Goal: Information Seeking & Learning: Learn about a topic

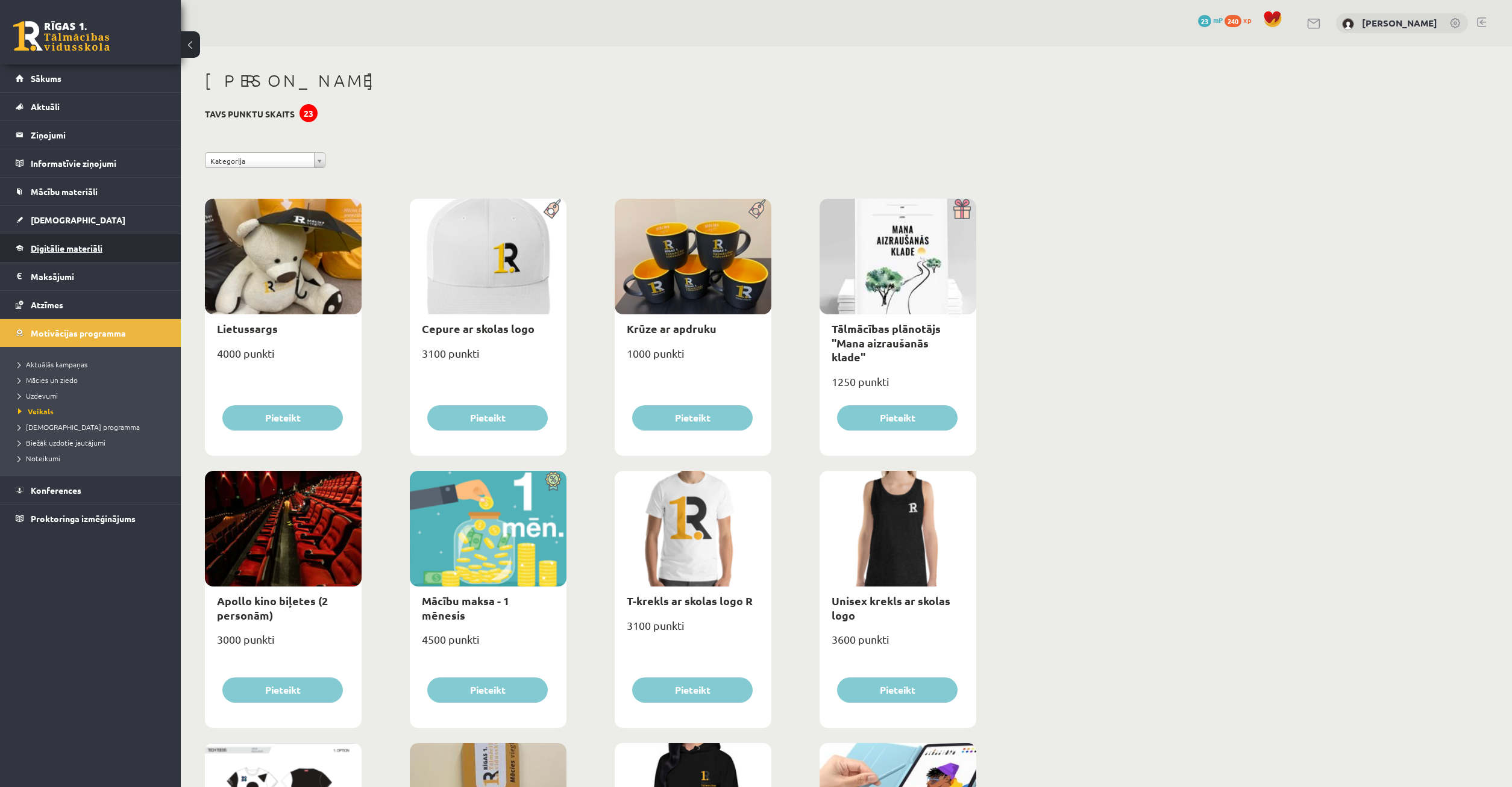
scroll to position [245, 0]
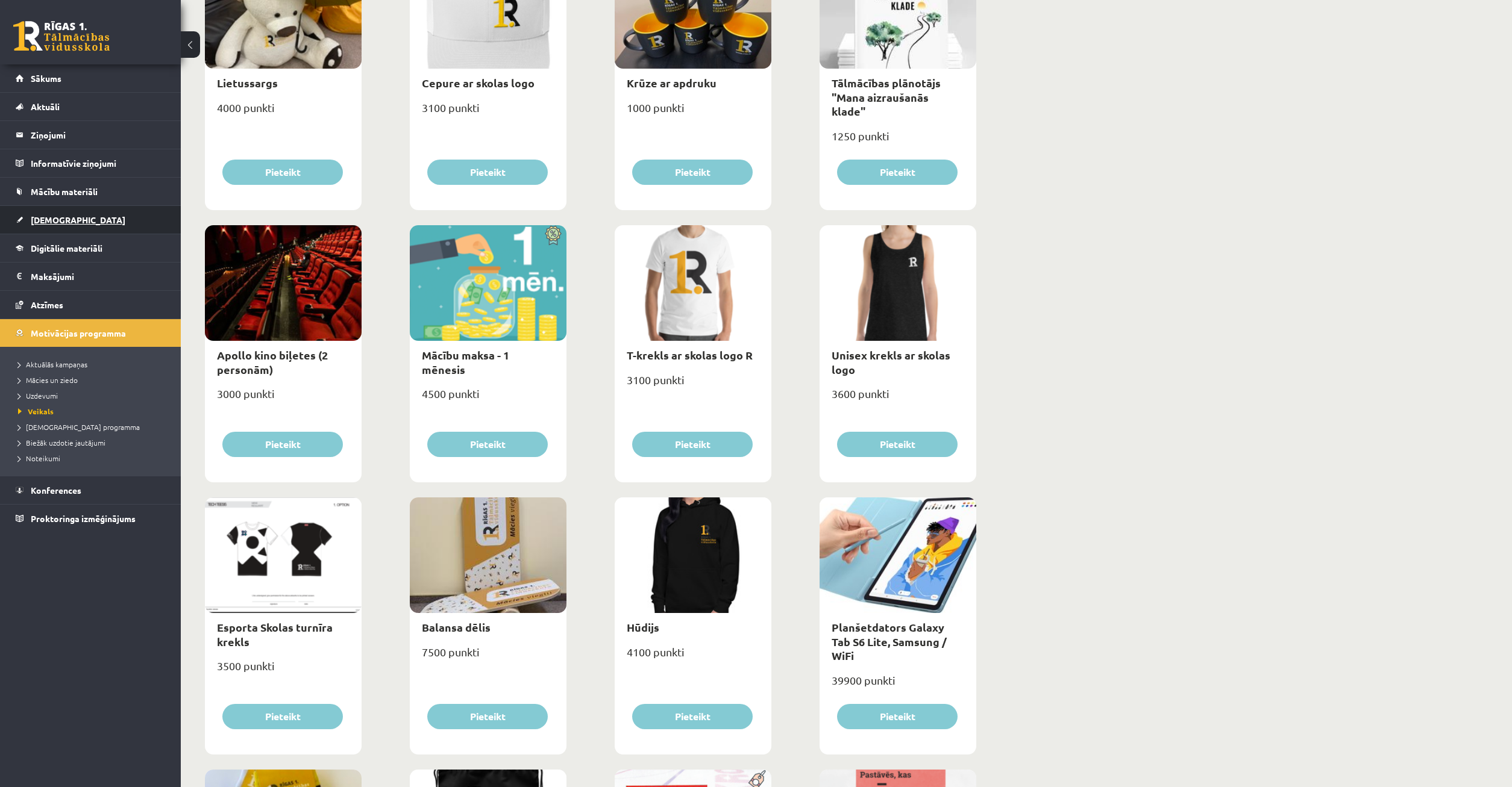
click at [44, 215] on span "[DEMOGRAPHIC_DATA]" at bounding box center [78, 220] width 94 height 10
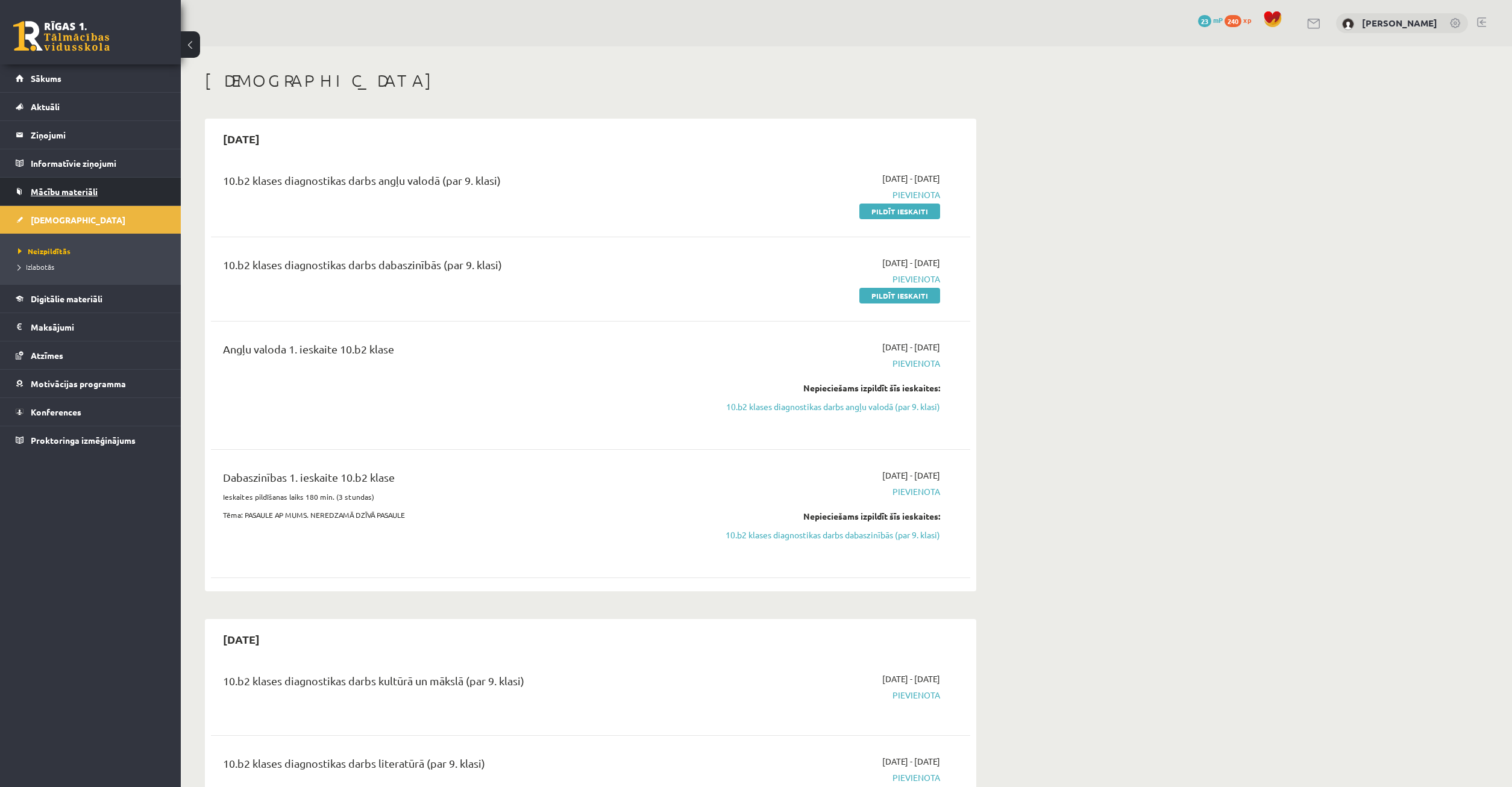
click at [67, 191] on span "Mācību materiāli" at bounding box center [64, 192] width 67 height 10
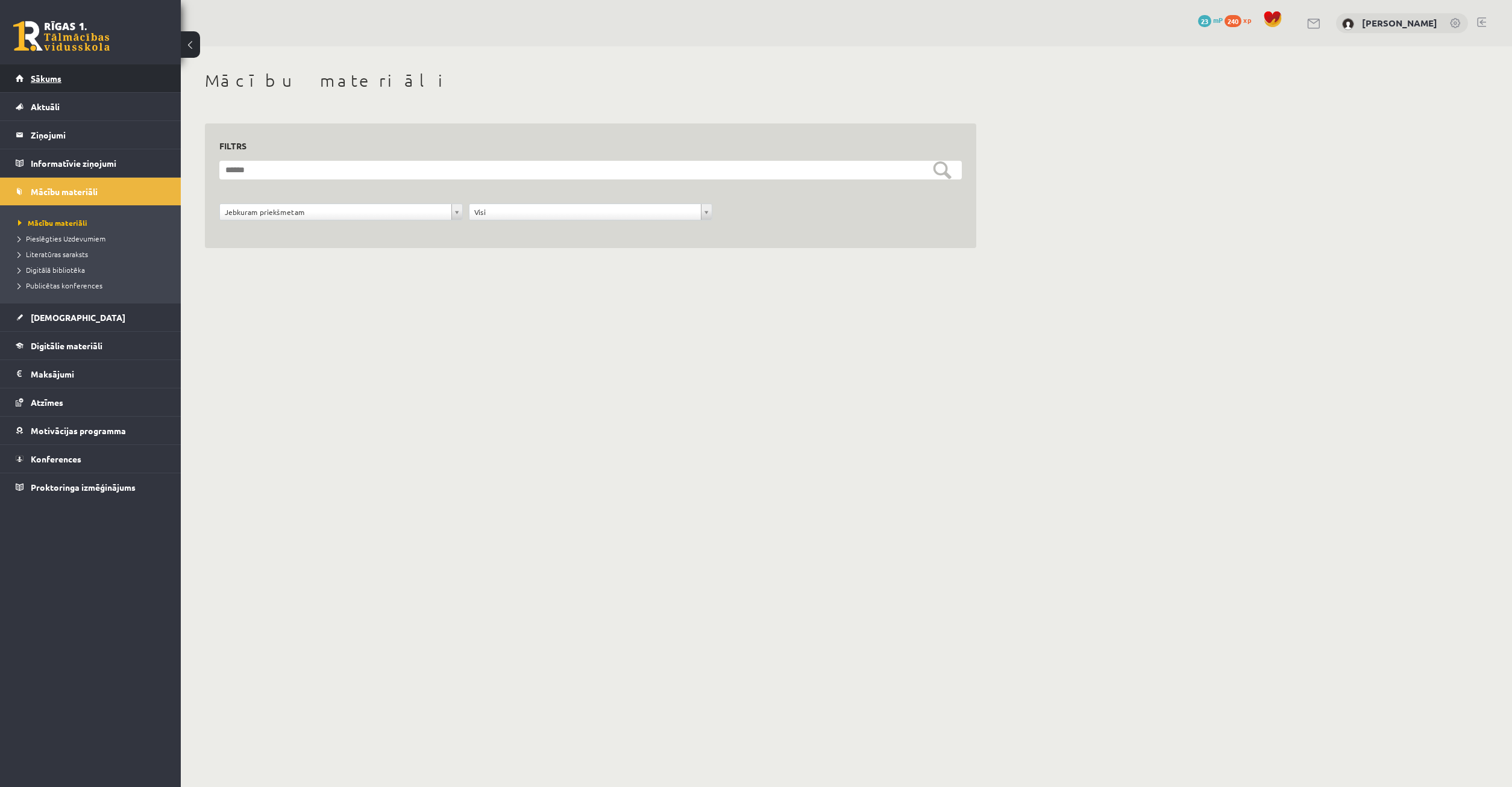
click at [93, 71] on link "Sākums" at bounding box center [91, 78] width 150 height 28
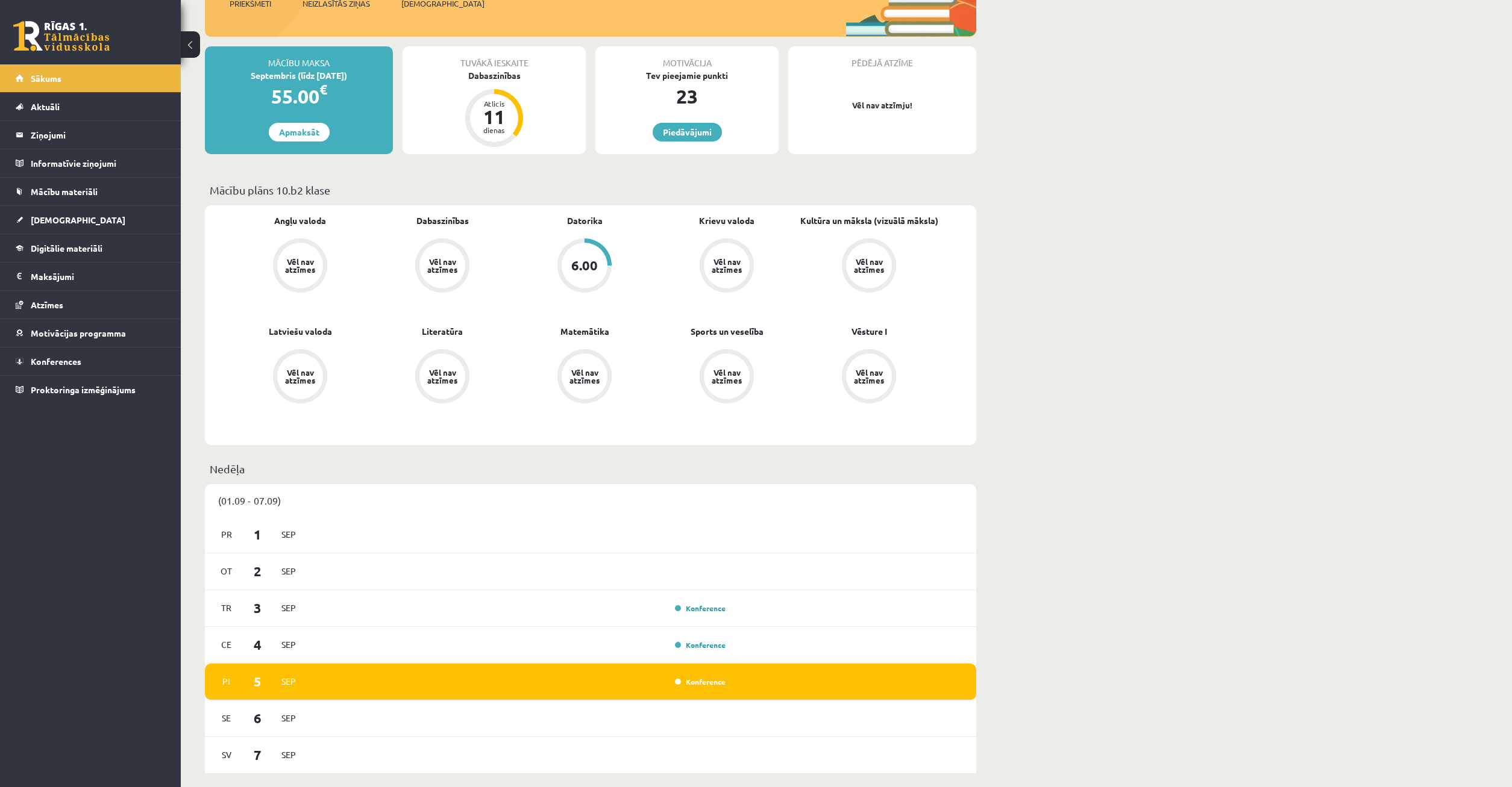
scroll to position [61, 0]
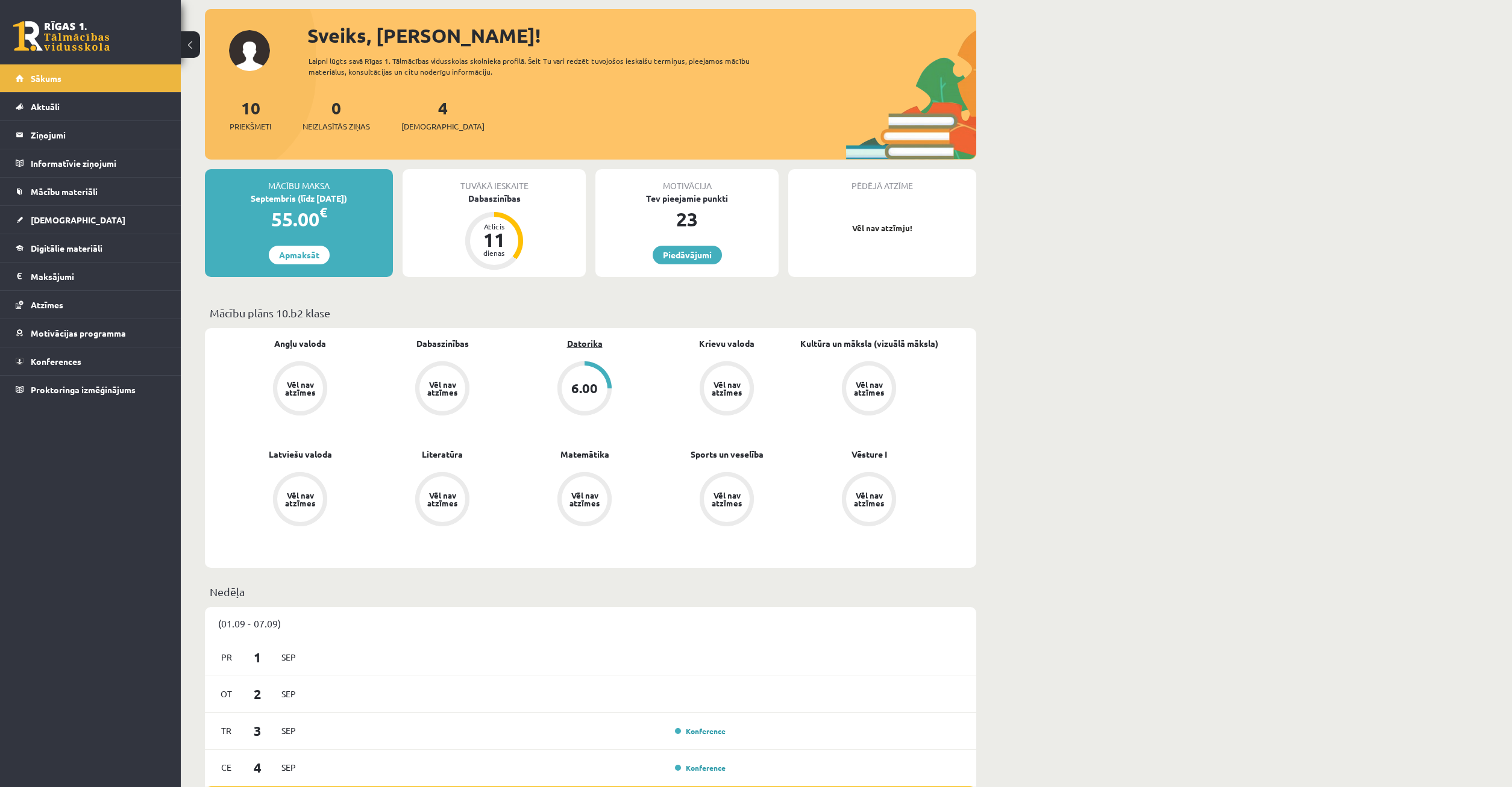
click at [582, 347] on link "Datorika" at bounding box center [585, 343] width 36 height 13
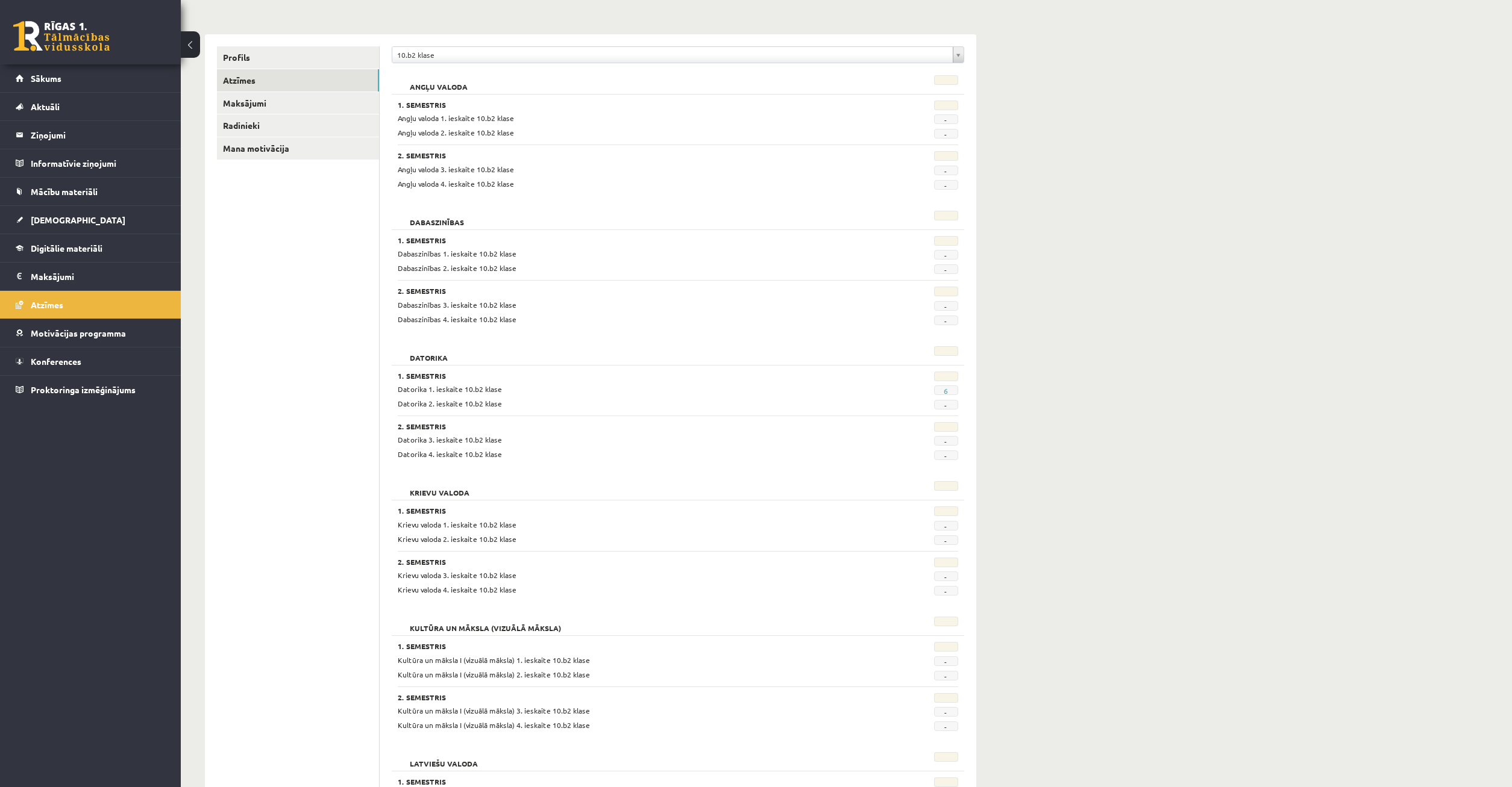
scroll to position [184, 0]
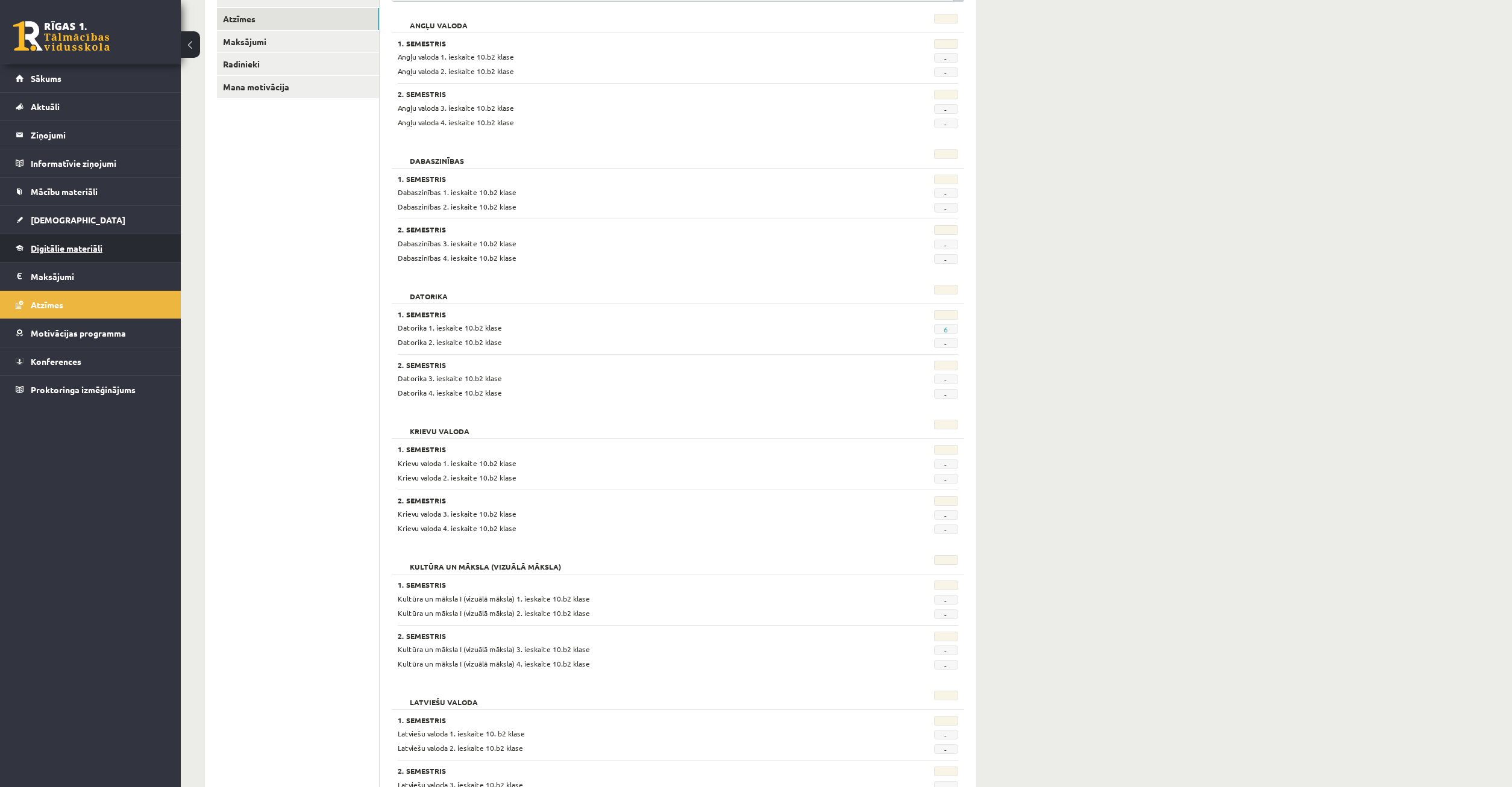
click at [68, 245] on span "Digitālie materiāli" at bounding box center [67, 248] width 72 height 10
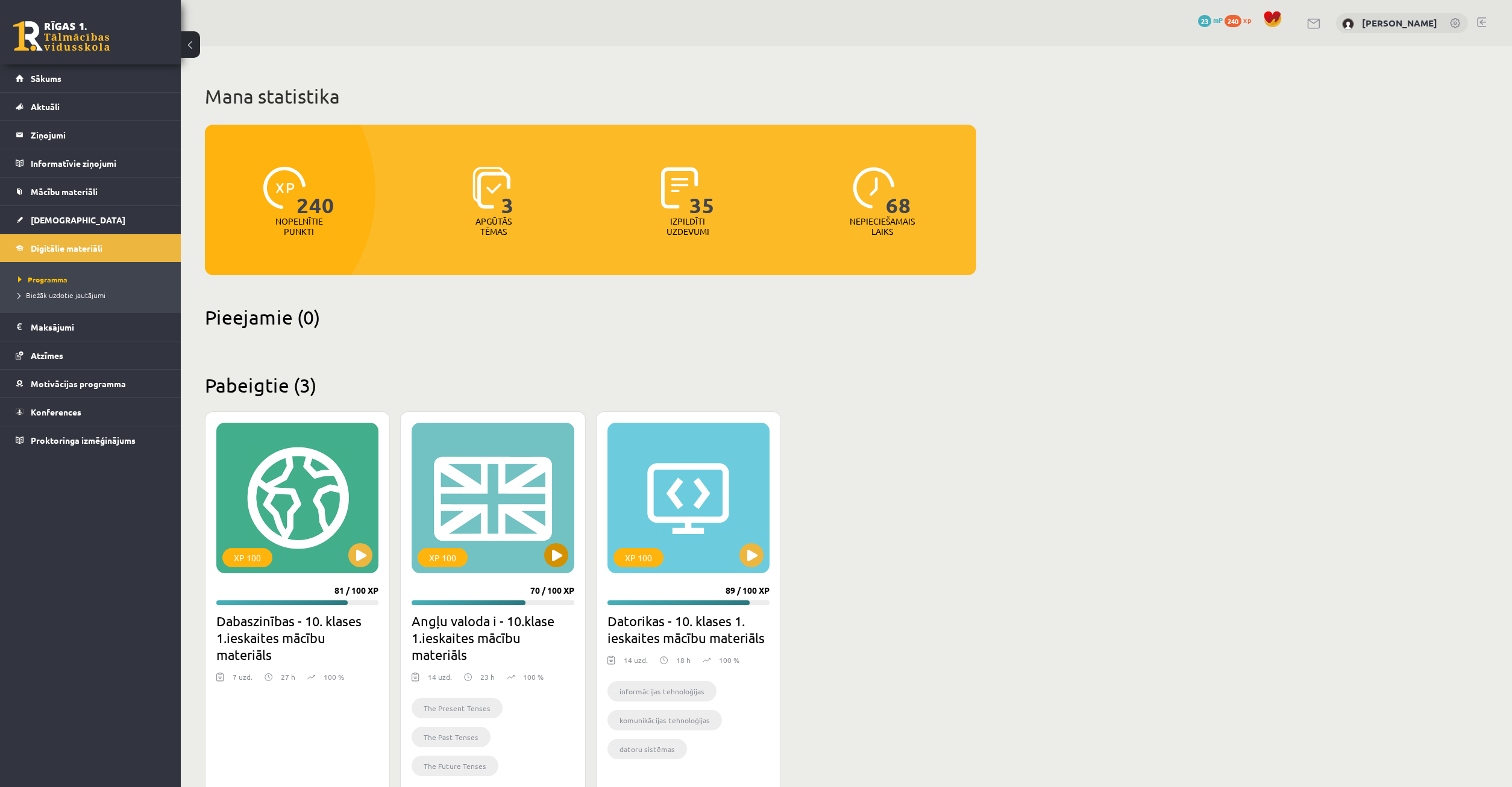
scroll to position [37, 0]
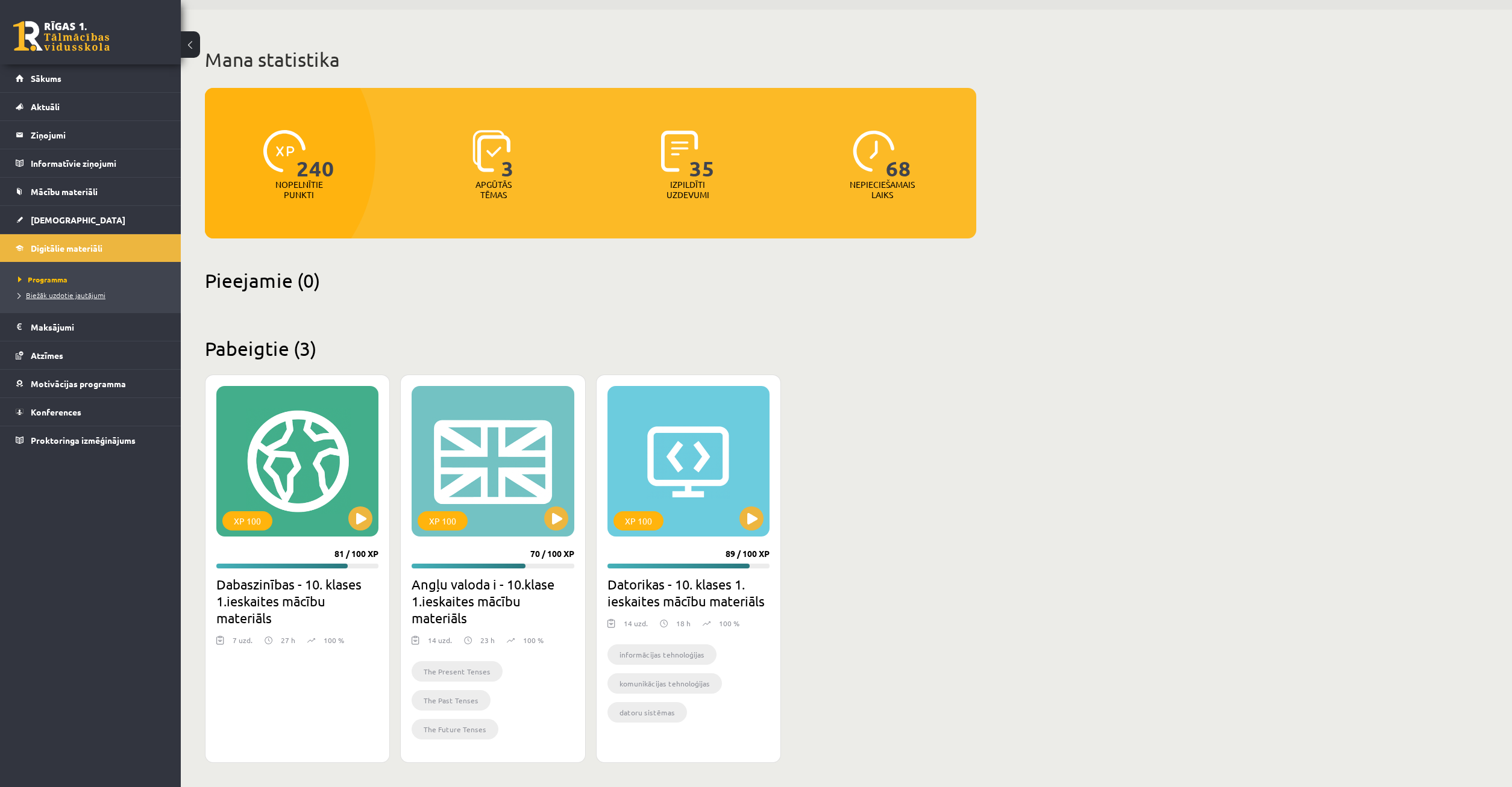
click at [65, 293] on span "Biežāk uzdotie jautājumi" at bounding box center [61, 295] width 88 height 10
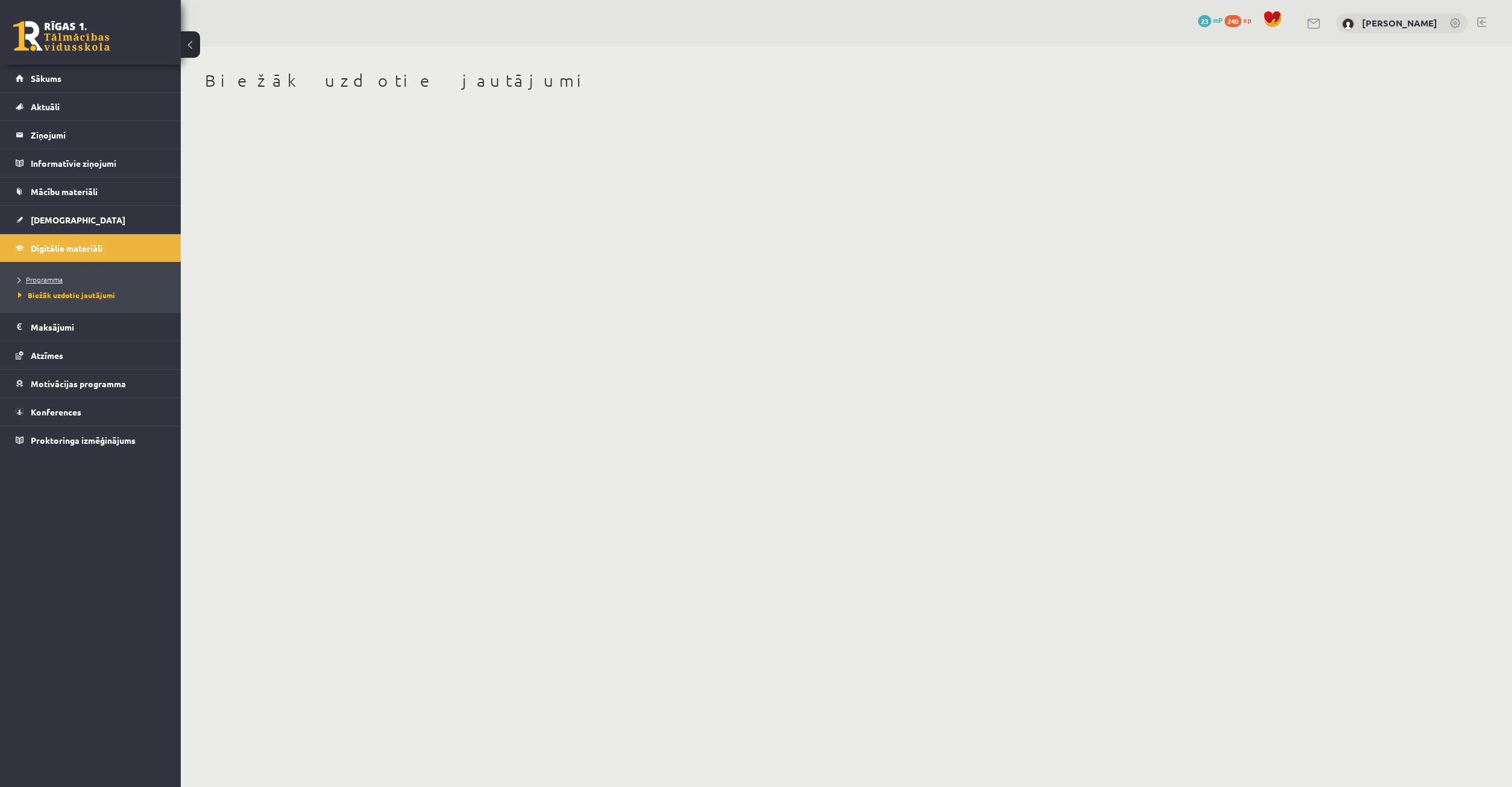
click at [32, 281] on span "Programma" at bounding box center [40, 279] width 45 height 10
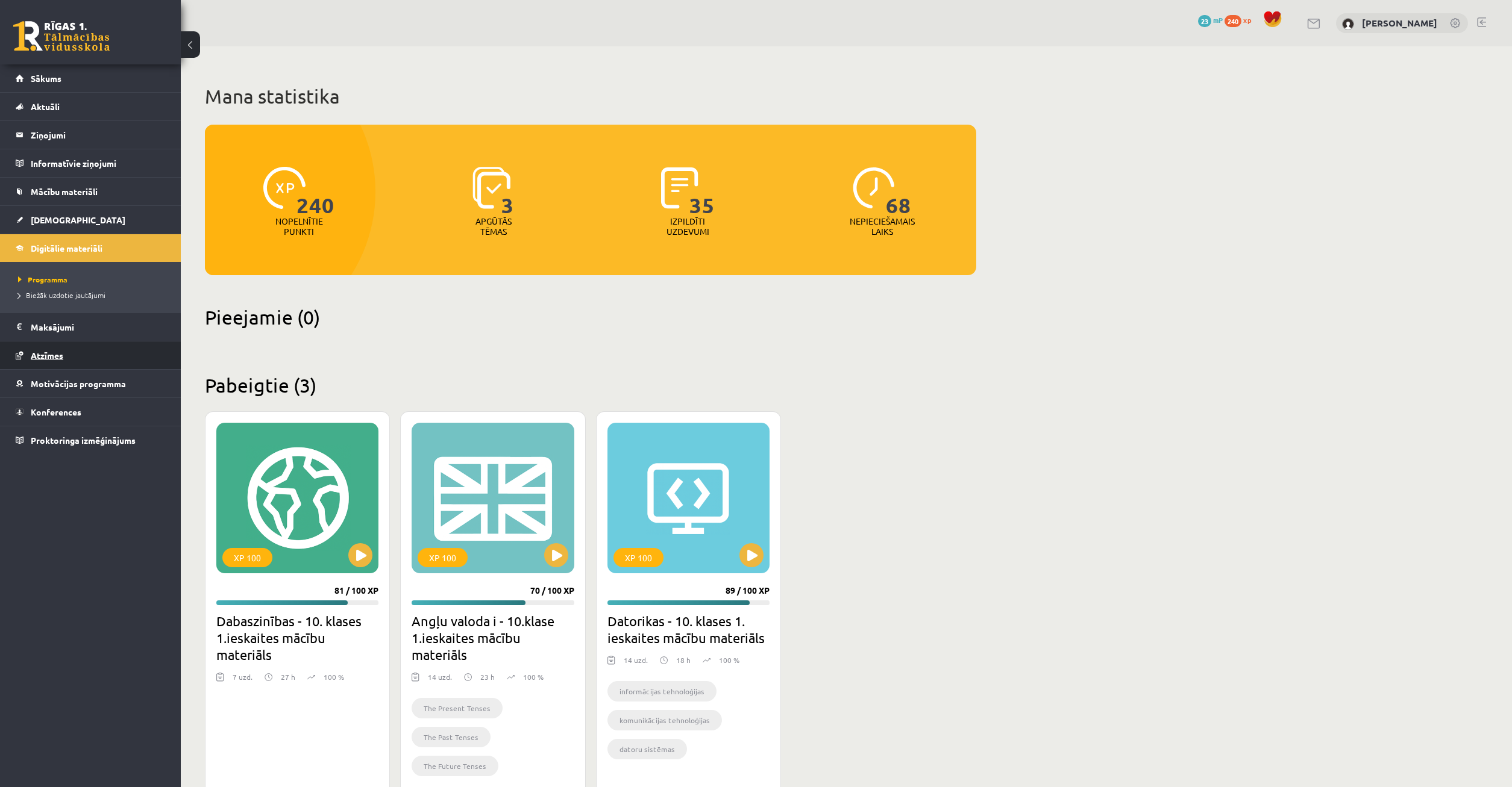
click at [49, 349] on link "Atzīmes" at bounding box center [91, 355] width 150 height 28
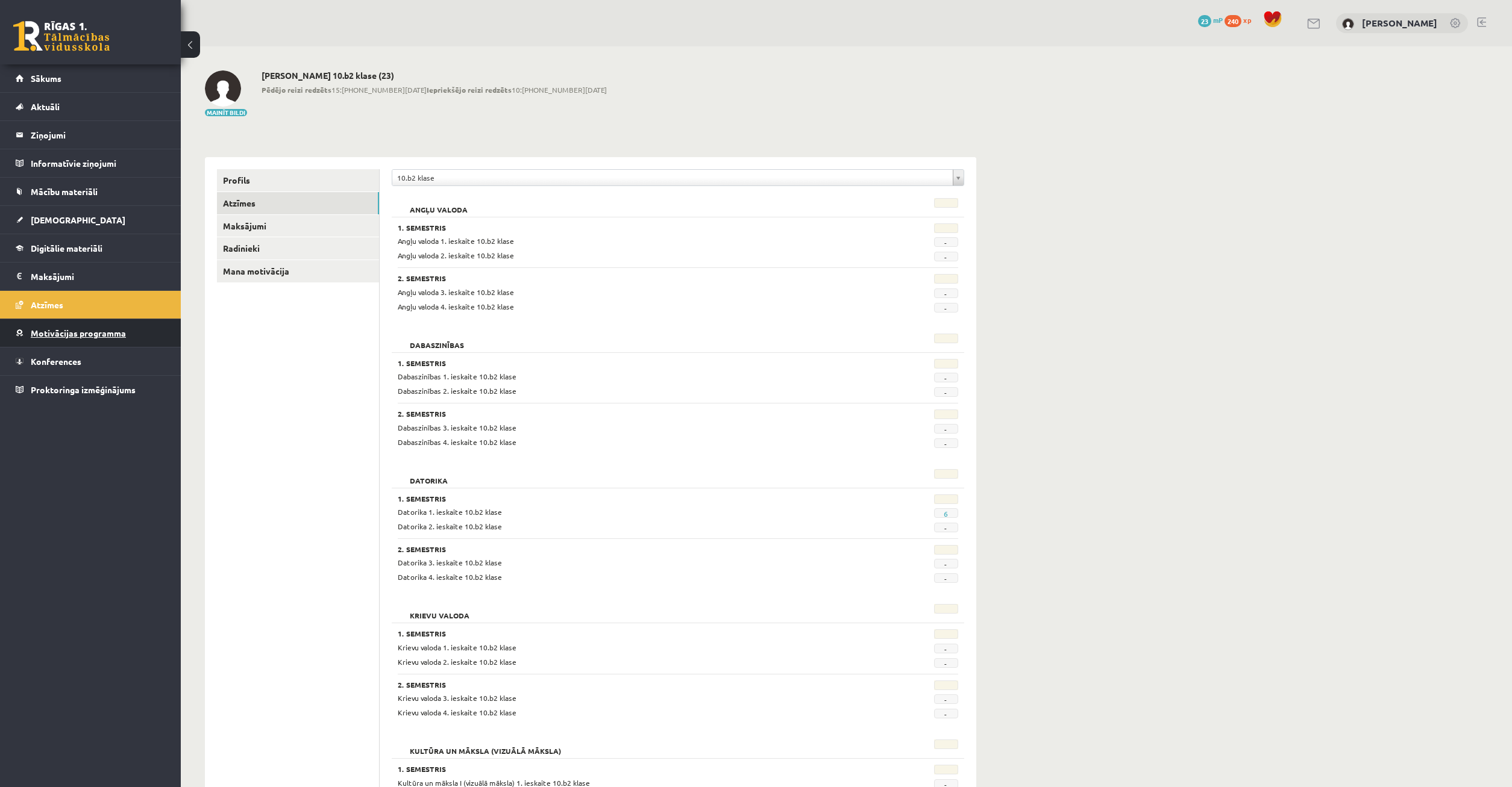
click at [52, 334] on span "Motivācijas programma" at bounding box center [78, 333] width 95 height 10
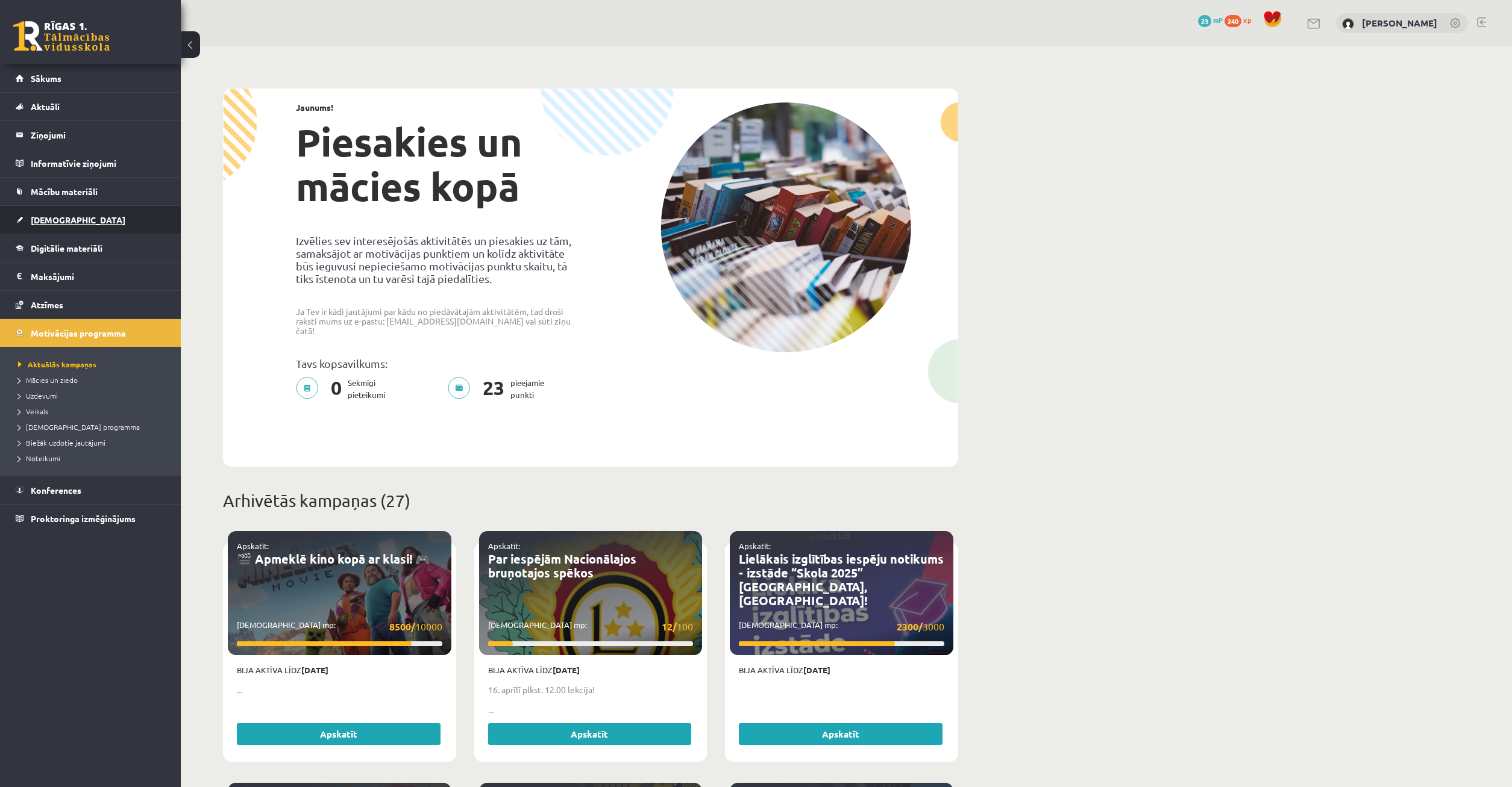
click at [55, 209] on link "[DEMOGRAPHIC_DATA]" at bounding box center [91, 219] width 150 height 28
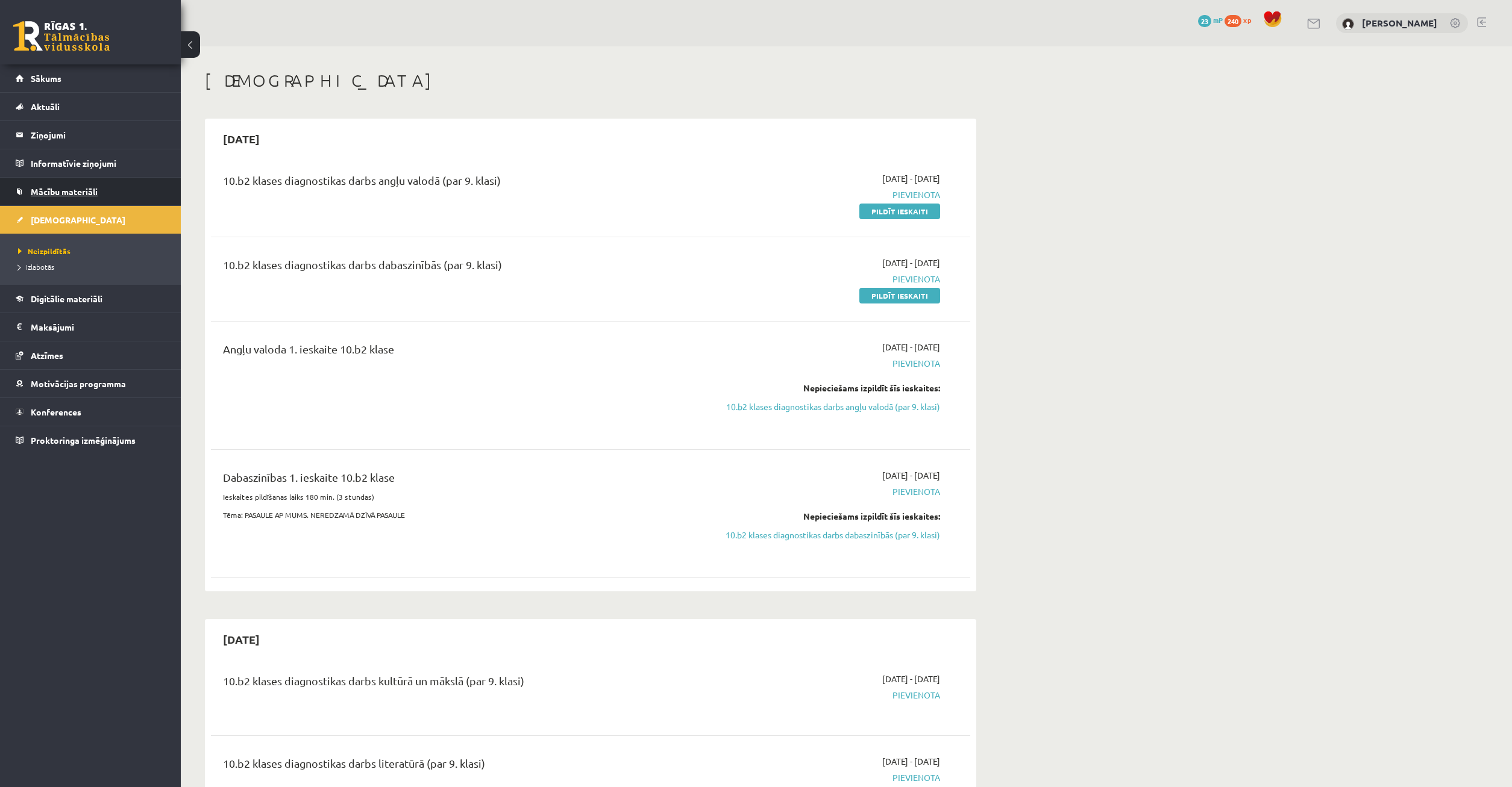
click at [89, 192] on span "Mācību materiāli" at bounding box center [64, 192] width 67 height 10
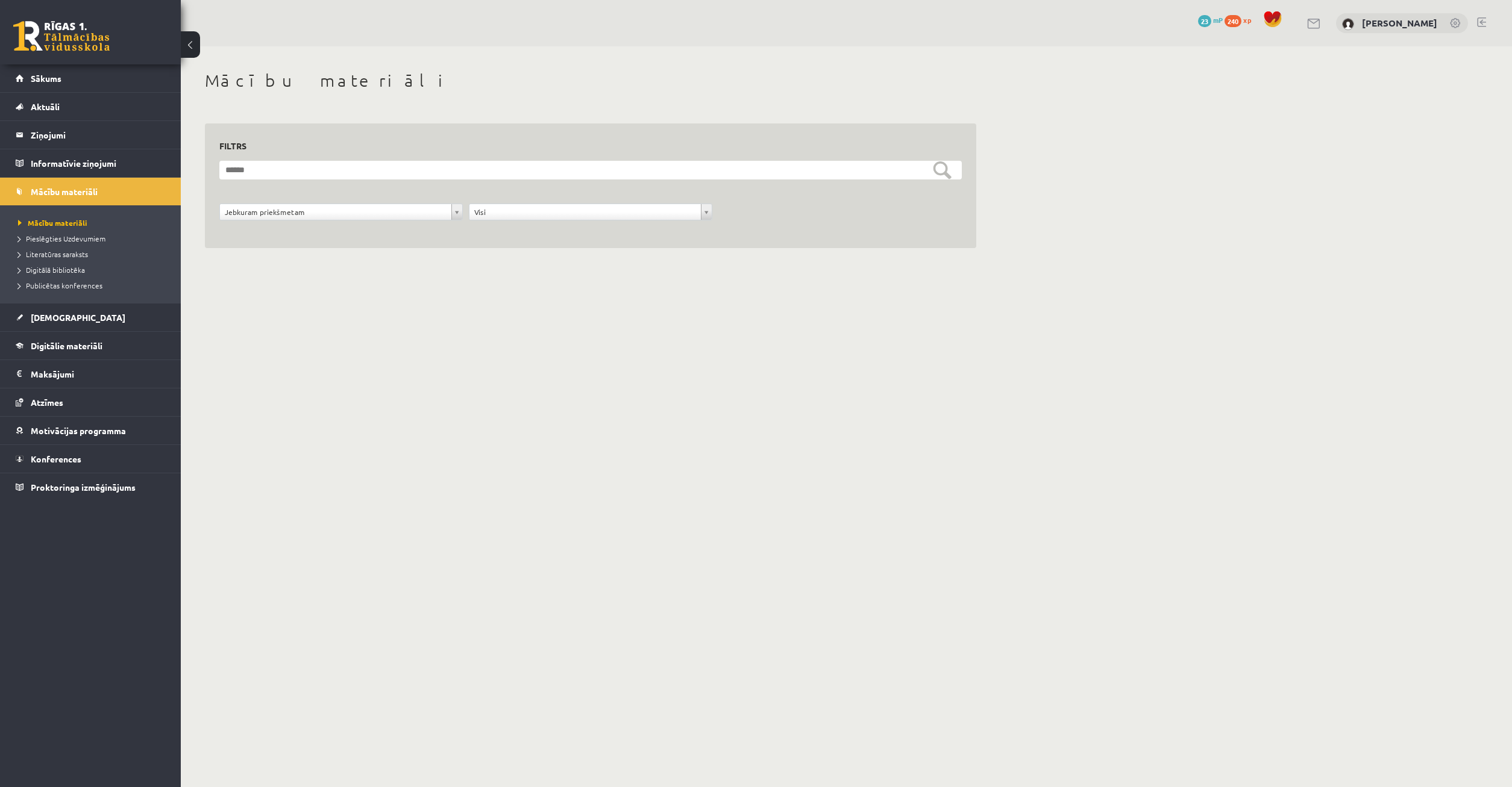
click at [363, 171] on form "**********" at bounding box center [591, 197] width 743 height 73
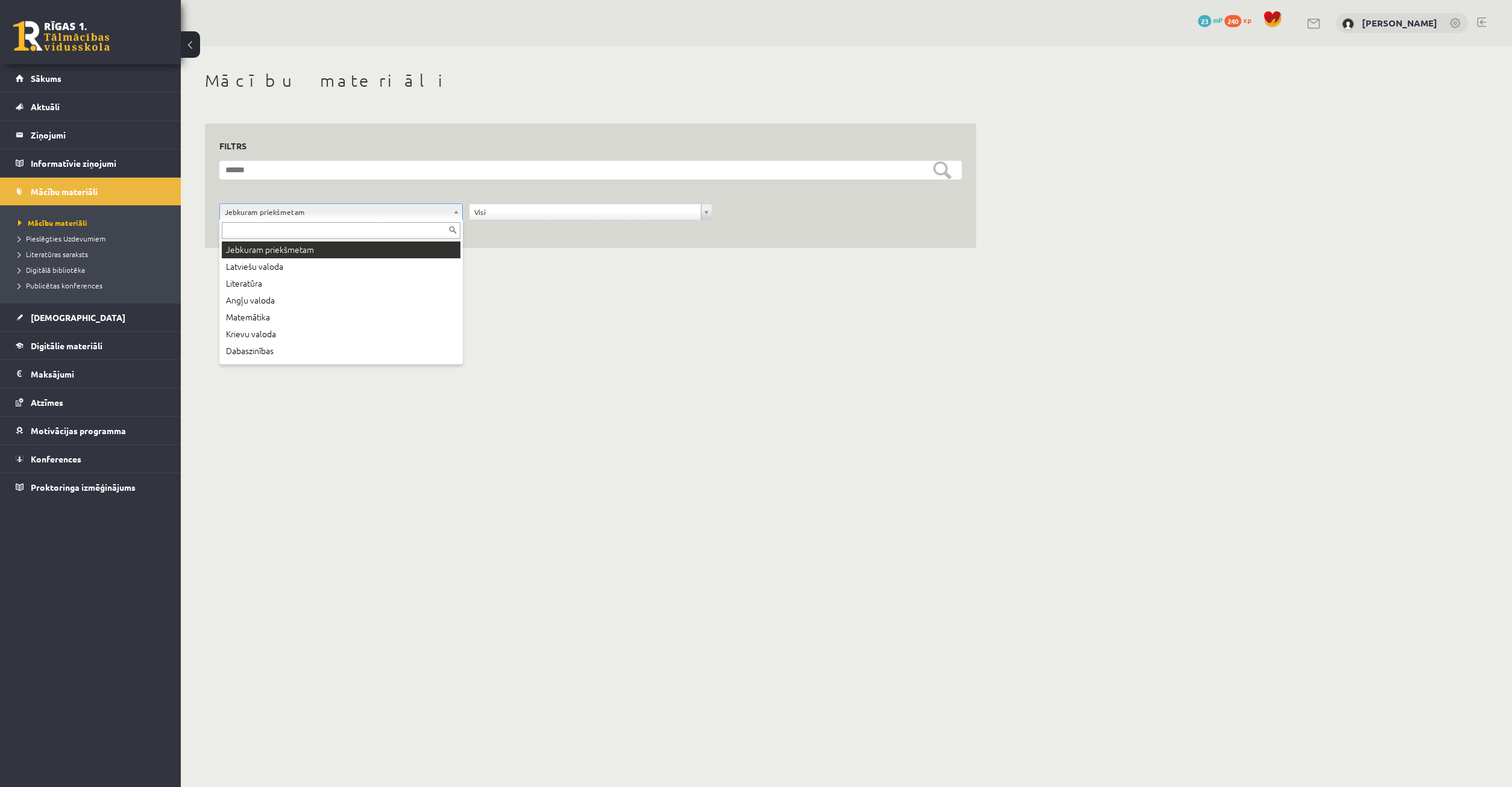
click at [323, 216] on body "eSkola - R1TV.lv 0 Dāvanas 23 mP 240 xp Timurs Lozovskis Sākums Aktuāli Kā mācī…" at bounding box center [756, 394] width 1512 height 787
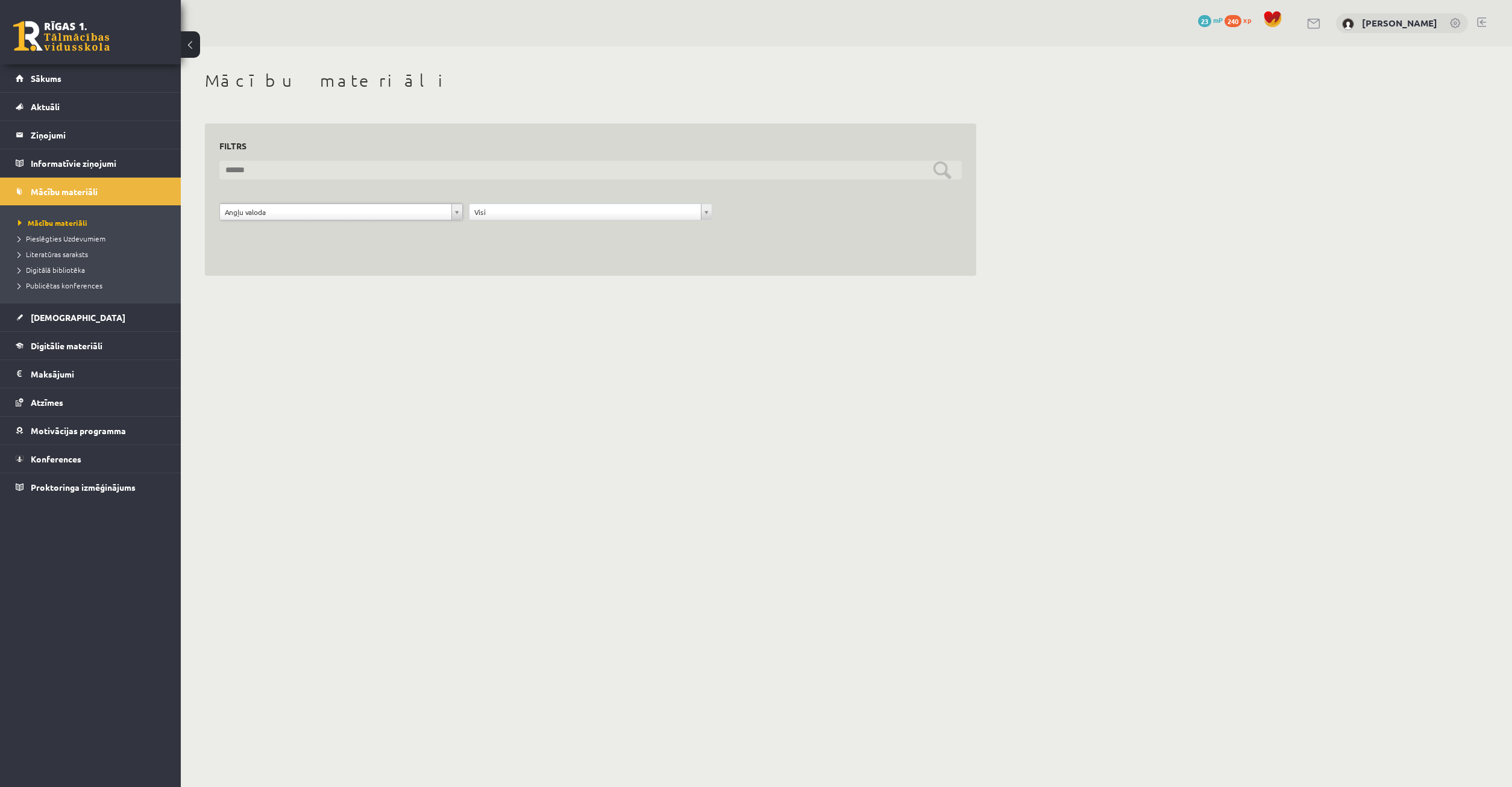
click at [772, 163] on input "text" at bounding box center [591, 170] width 743 height 19
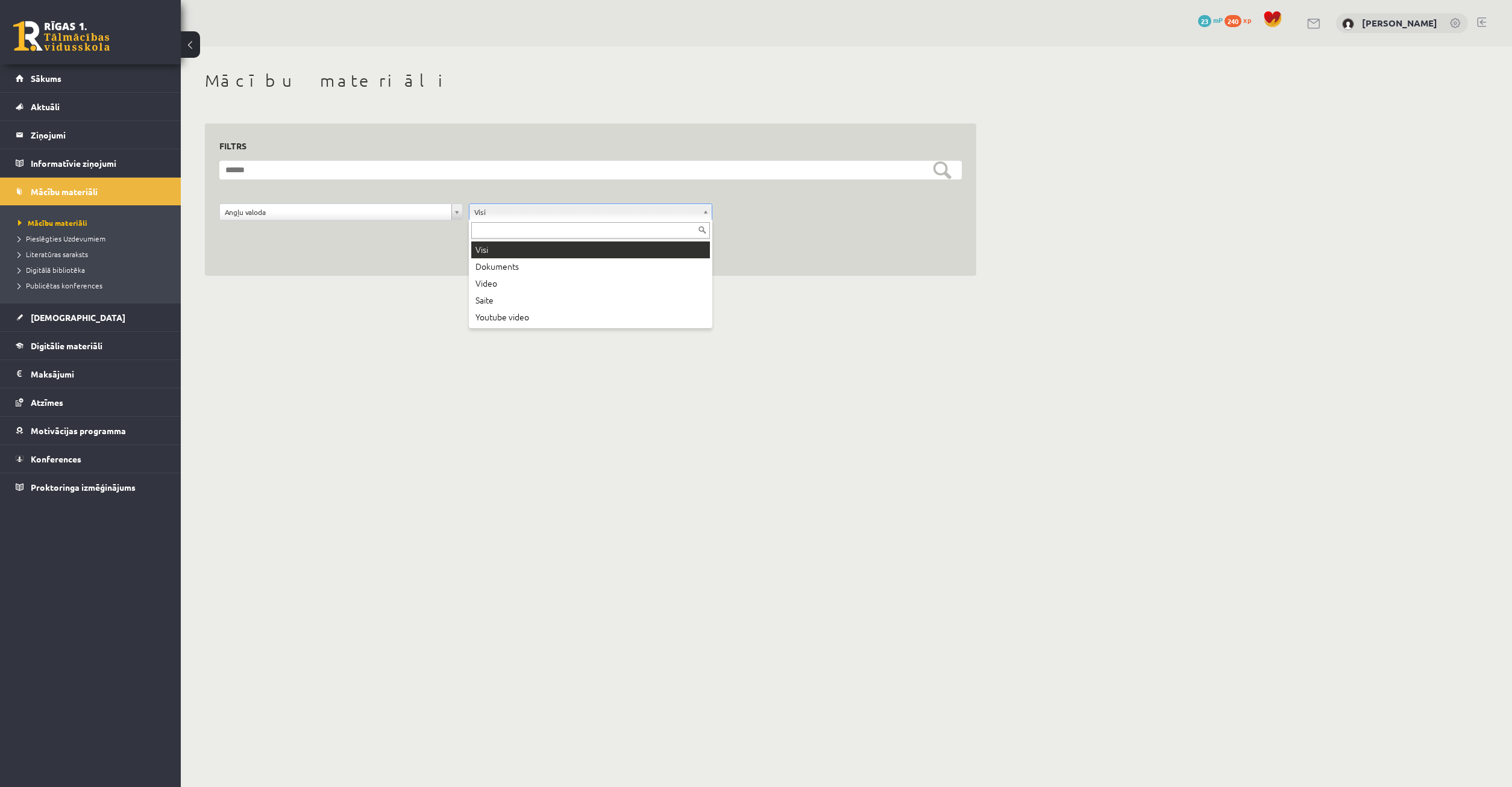
click at [679, 220] on body "eSkola - R1TV.lv 0 Dāvanas 23 mP 240 xp Timurs Lozovskis Sākums Aktuāli Kā mācī…" at bounding box center [756, 394] width 1512 height 787
click at [608, 204] on body "eSkola - R1TV.lv 0 Dāvanas 23 mP 240 xp Timurs Lozovskis Sākums Aktuāli Kā mācī…" at bounding box center [756, 394] width 1512 height 787
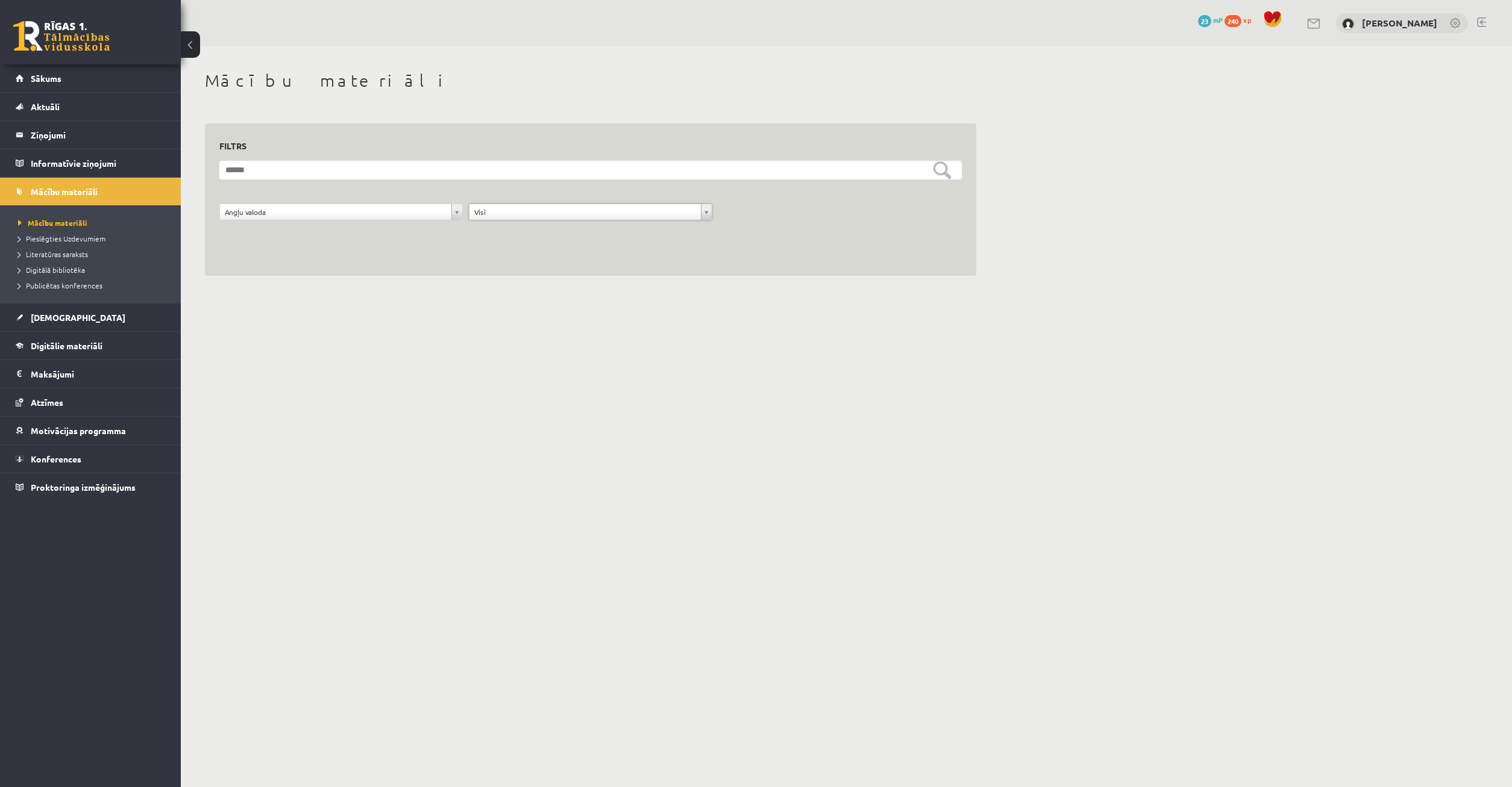
drag, startPoint x: 364, startPoint y: 181, endPoint x: 368, endPoint y: 168, distance: 13.6
click at [364, 180] on body "eSkola - R1TV.lv 0 Dāvanas 23 mP 240 xp Timurs Lozovskis Sākums Aktuāli Kā mācī…" at bounding box center [756, 394] width 1512 height 787
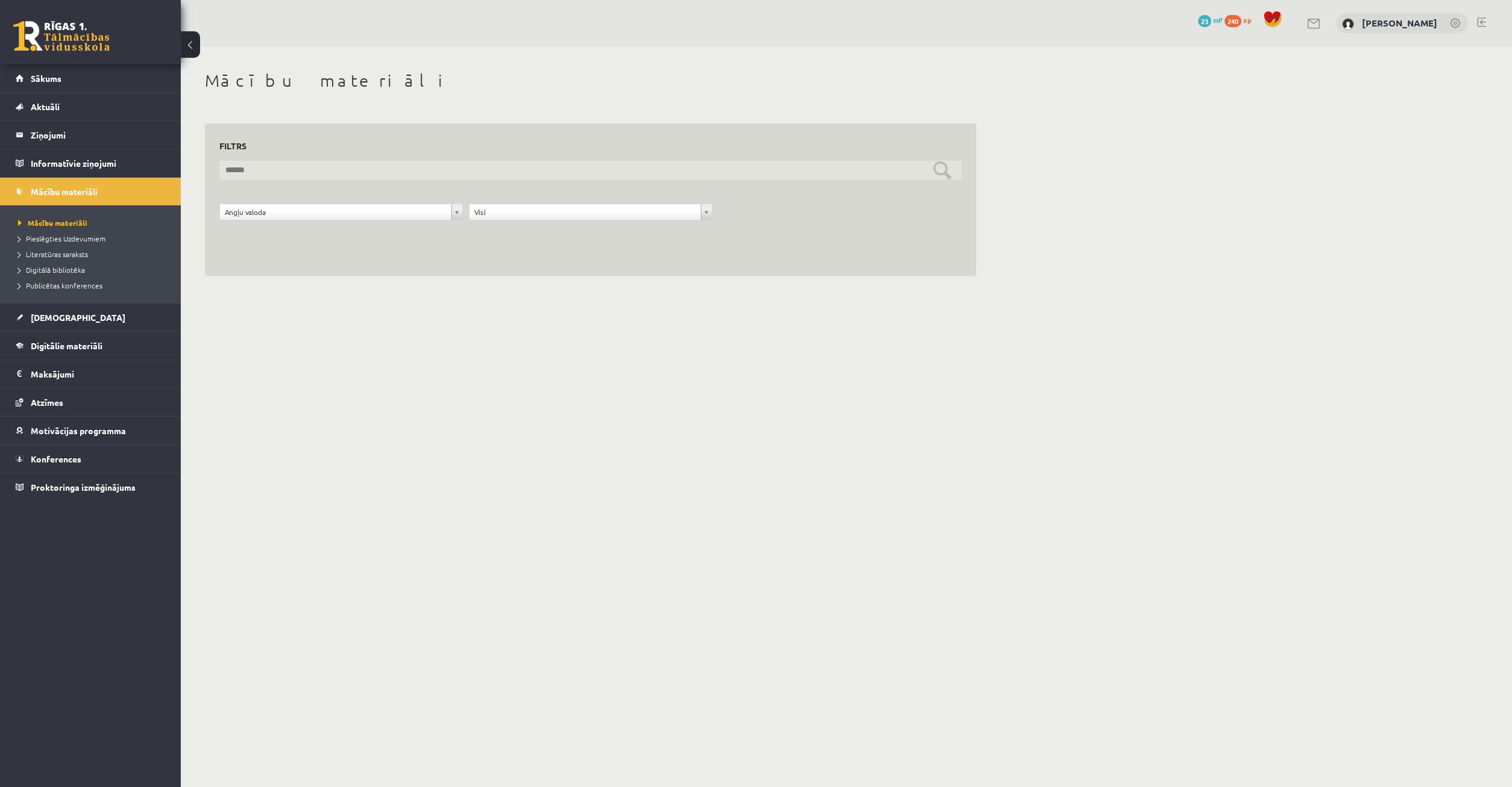
click at [365, 168] on input "text" at bounding box center [591, 170] width 743 height 19
type input "*"
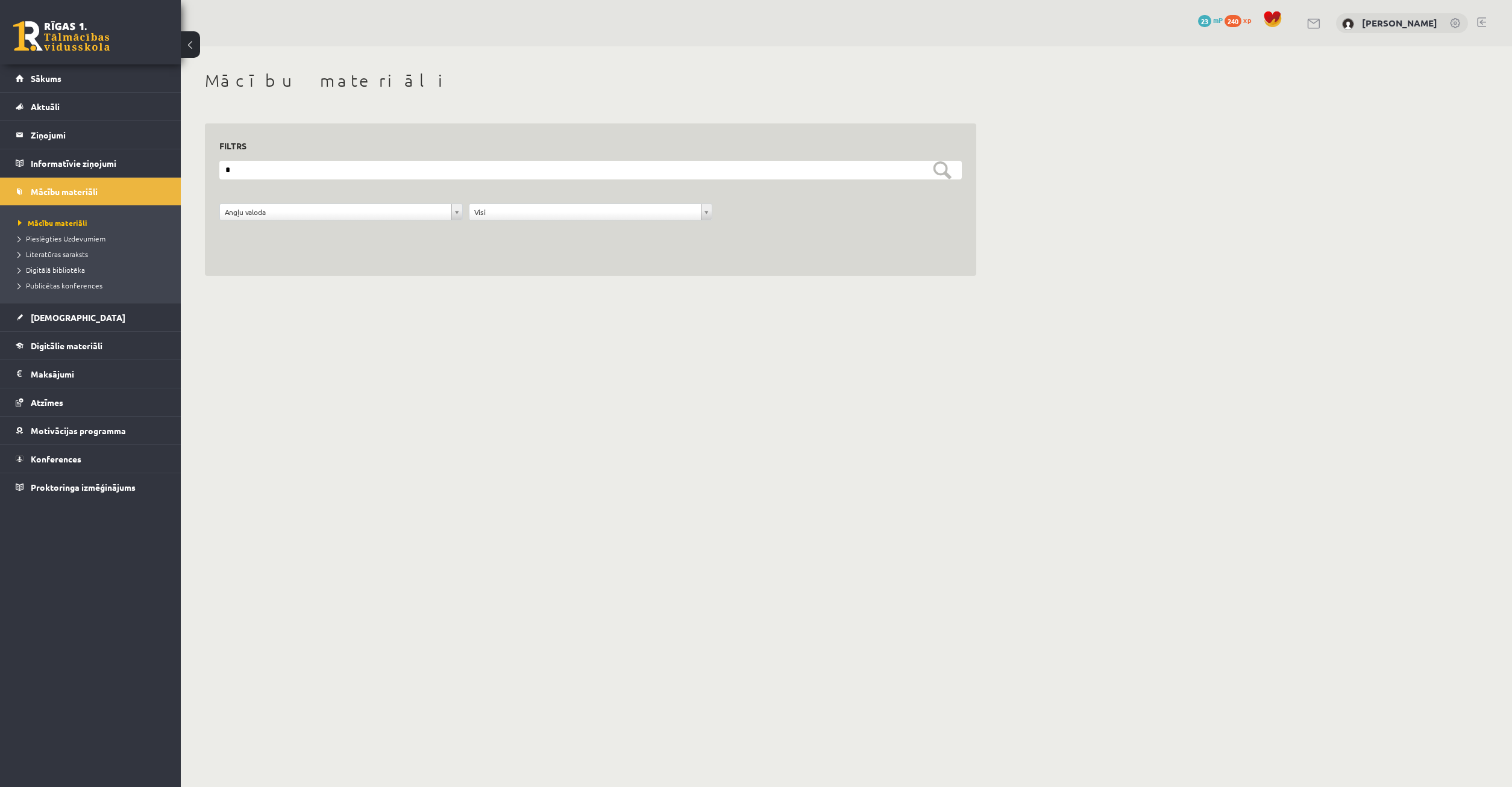
click at [945, 180] on form "**********" at bounding box center [591, 197] width 743 height 73
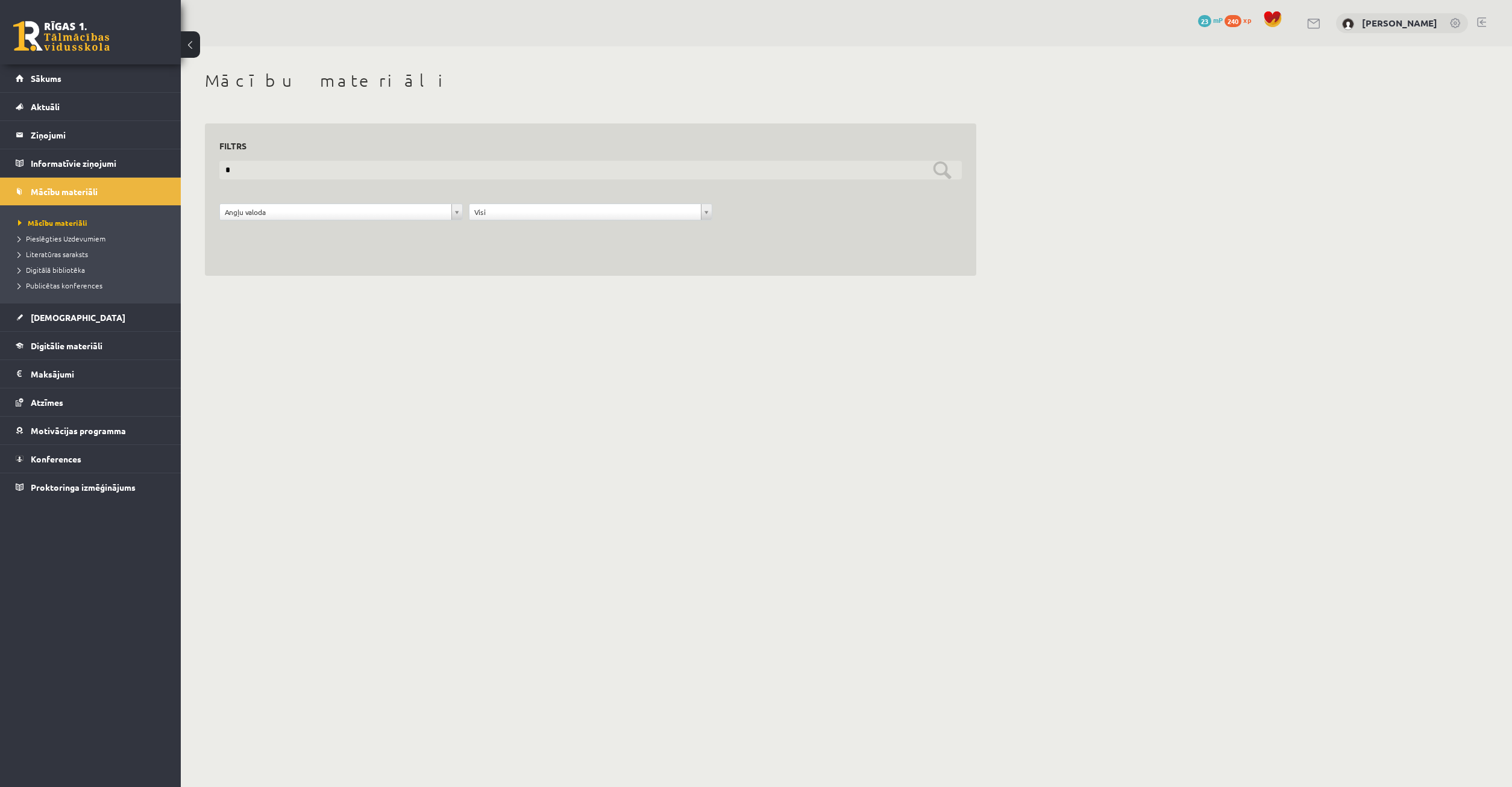
click at [945, 174] on input "*" at bounding box center [591, 170] width 743 height 19
click at [945, 175] on input "*" at bounding box center [591, 170] width 743 height 19
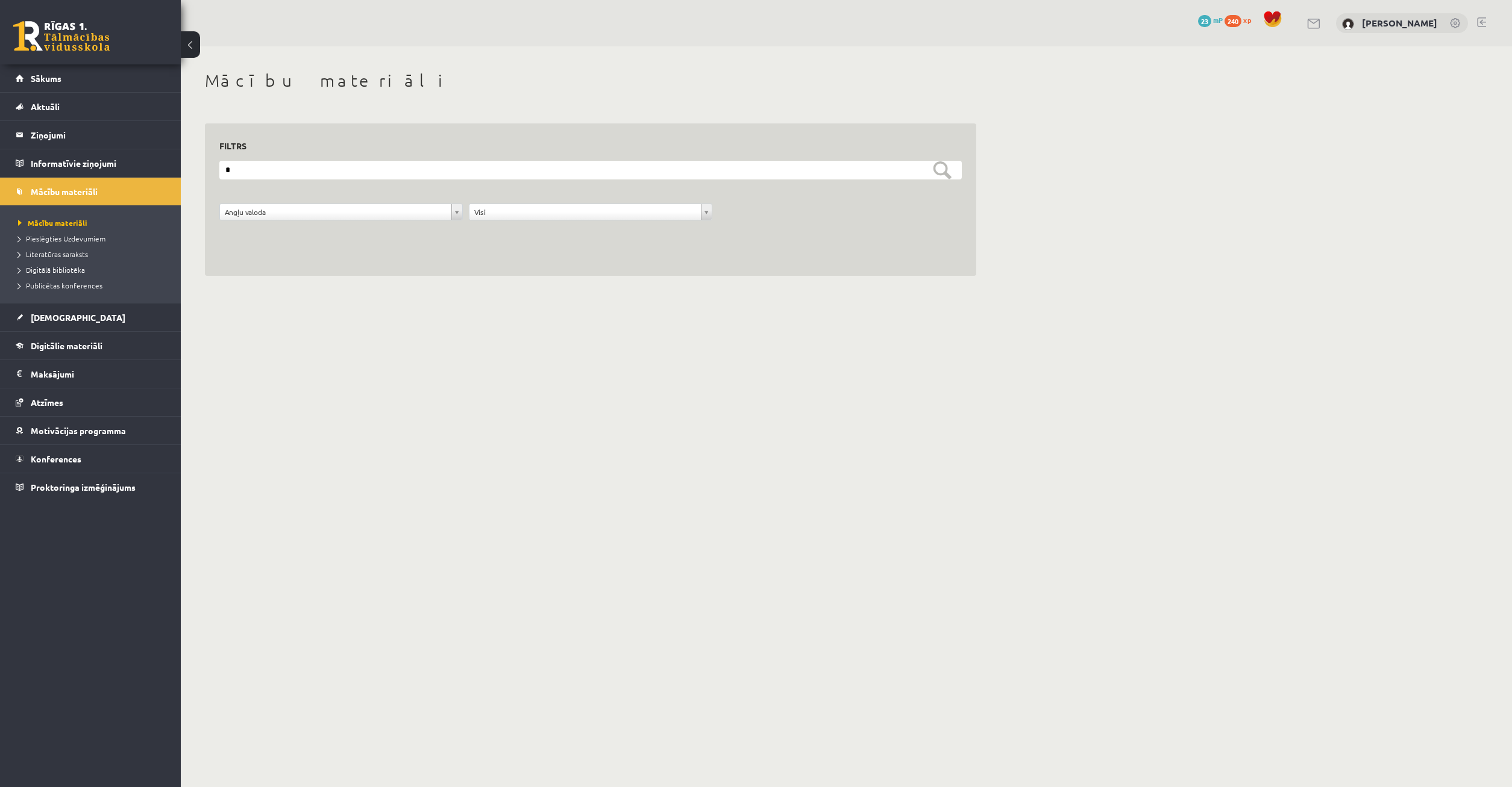
click at [851, 212] on div "**********" at bounding box center [591, 218] width 749 height 30
click at [79, 234] on link "Pieslēgties Uzdevumiem" at bounding box center [93, 239] width 150 height 10
click at [91, 350] on link "Digitālie materiāli" at bounding box center [91, 346] width 150 height 28
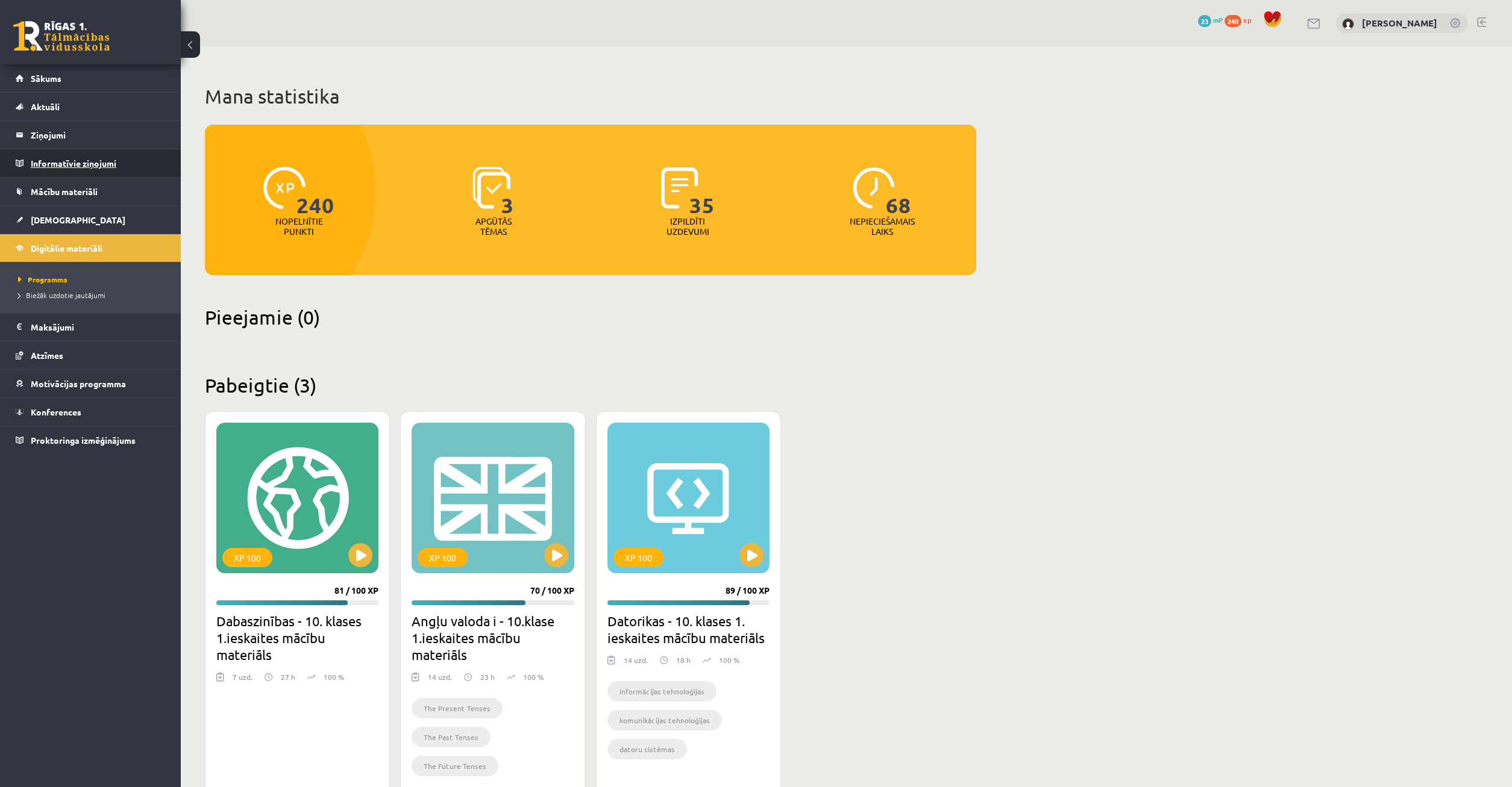
click at [84, 162] on legend "Informatīvie ziņojumi 0" at bounding box center [98, 163] width 135 height 28
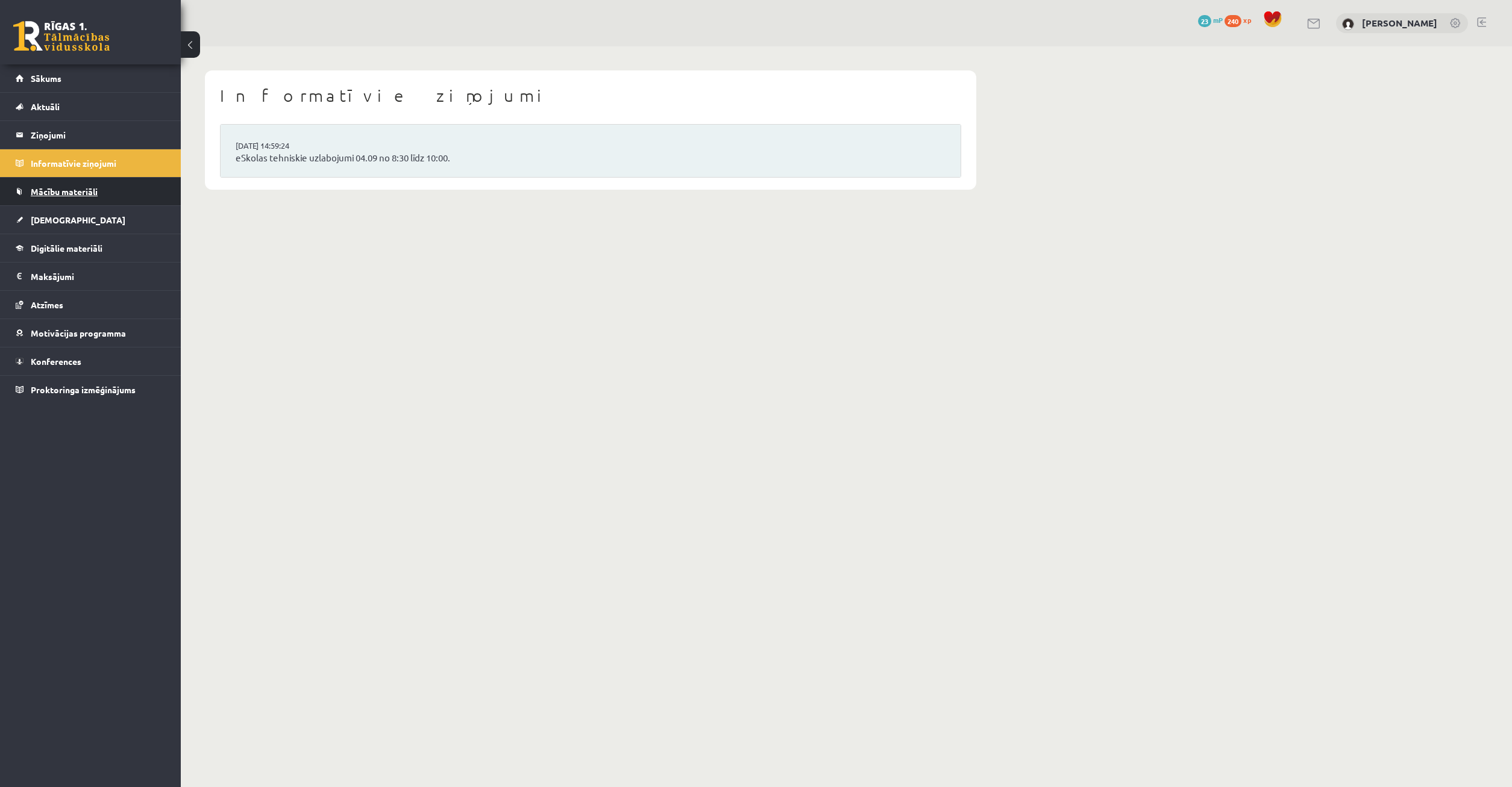
click at [82, 199] on link "Mācību materiāli" at bounding box center [91, 192] width 150 height 28
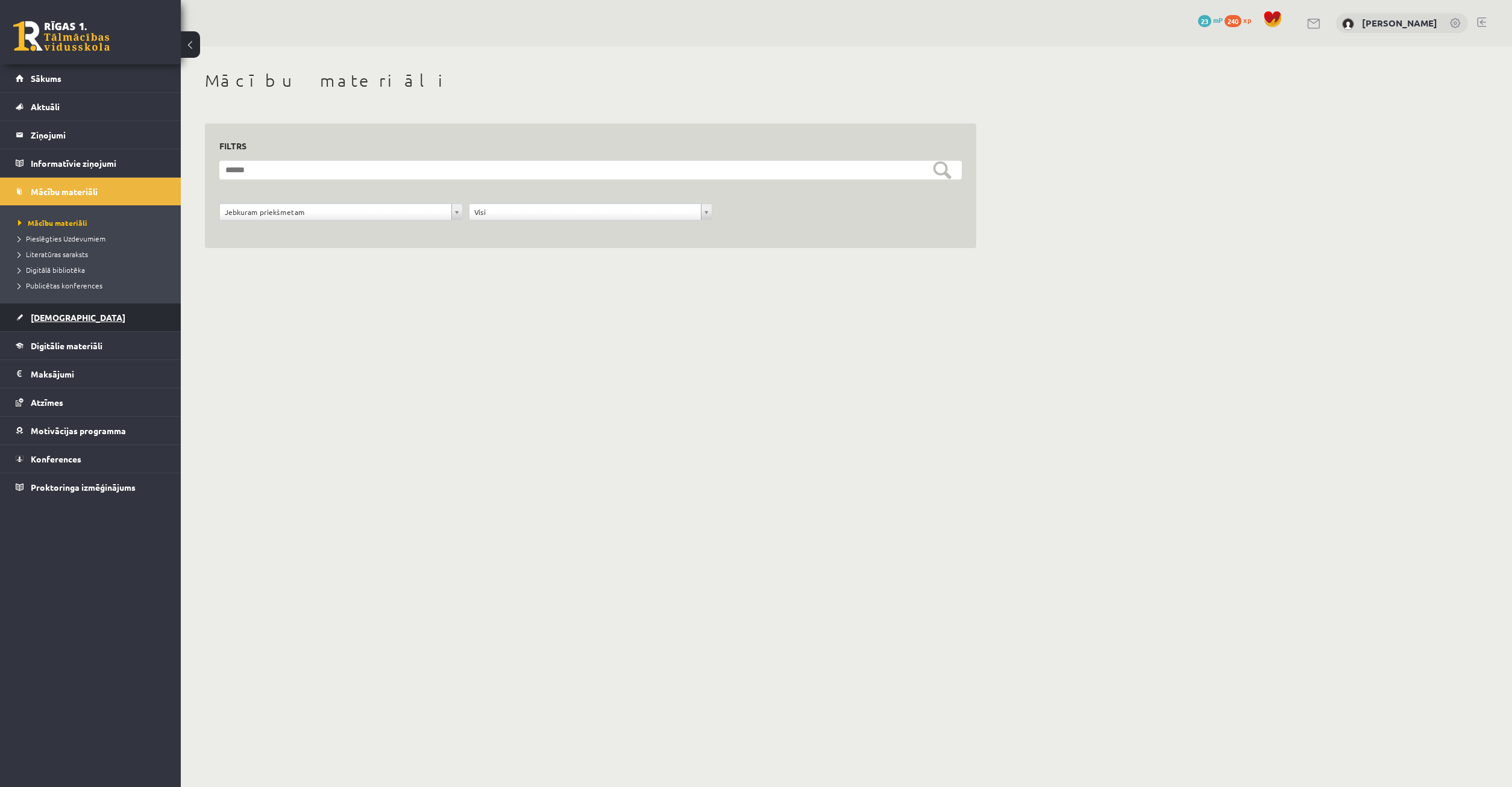
click at [59, 321] on span "[DEMOGRAPHIC_DATA]" at bounding box center [78, 317] width 94 height 10
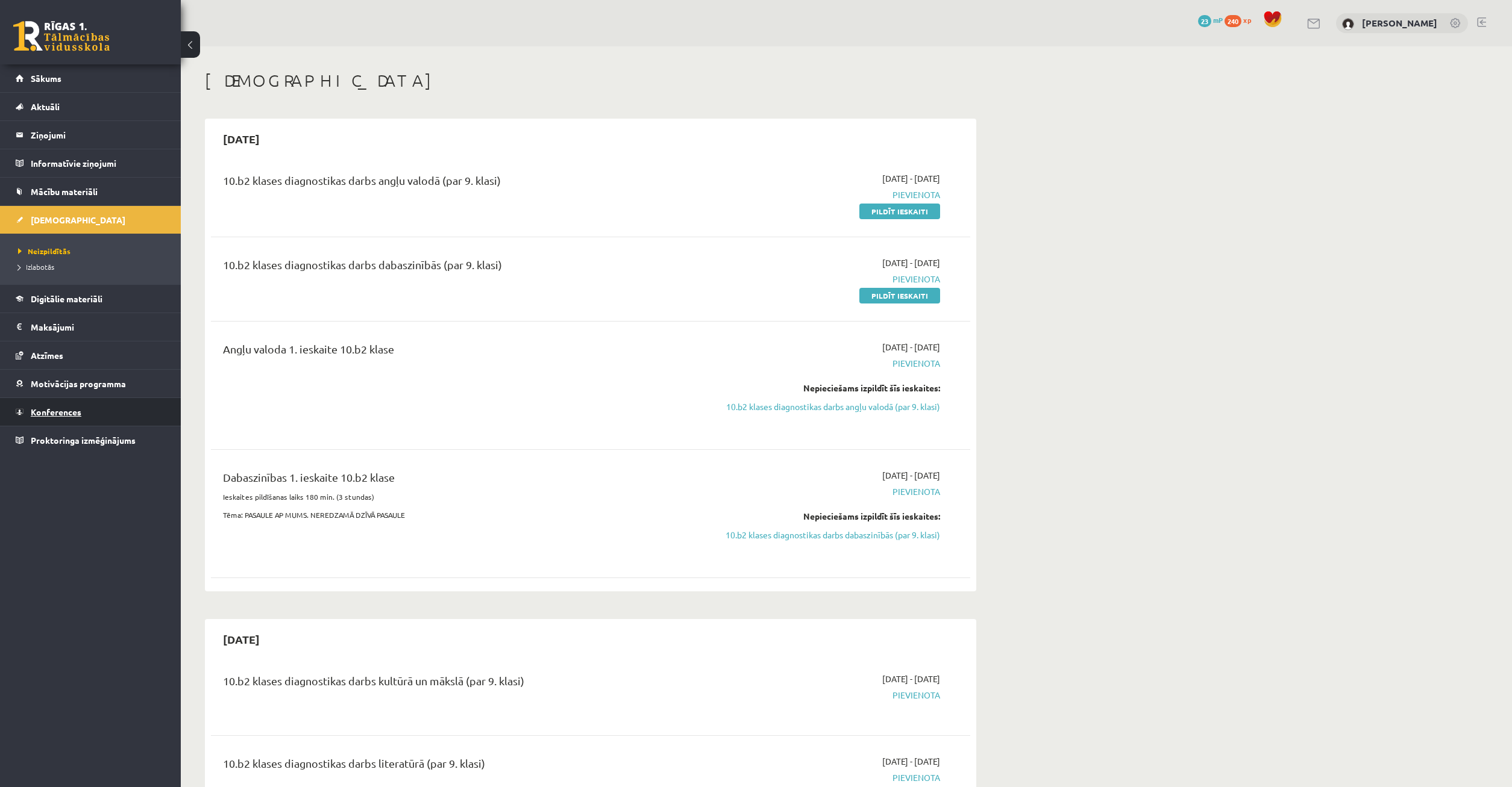
click at [68, 410] on span "Konferences" at bounding box center [56, 411] width 51 height 10
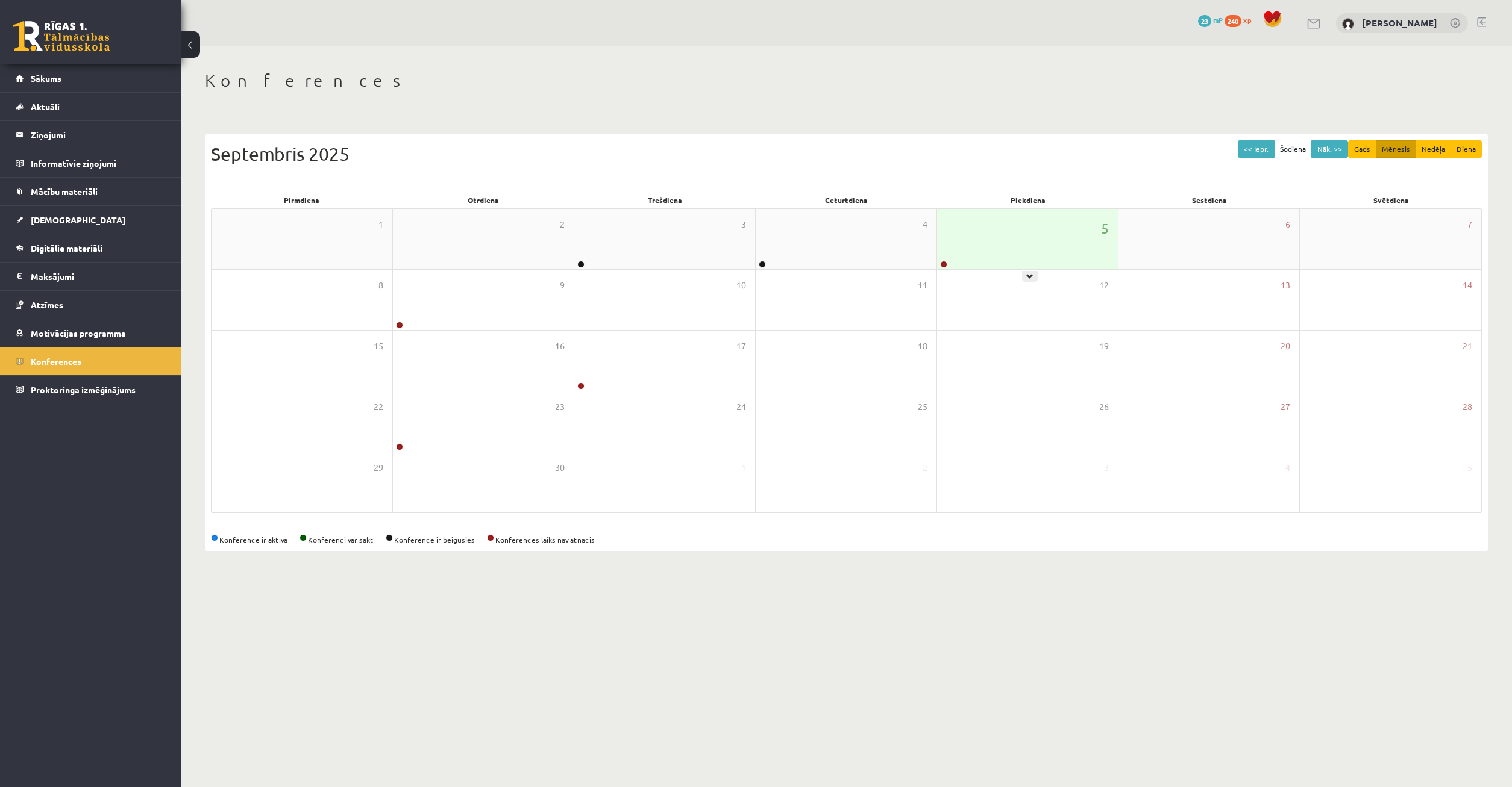
click at [957, 242] on div "5" at bounding box center [1028, 239] width 181 height 61
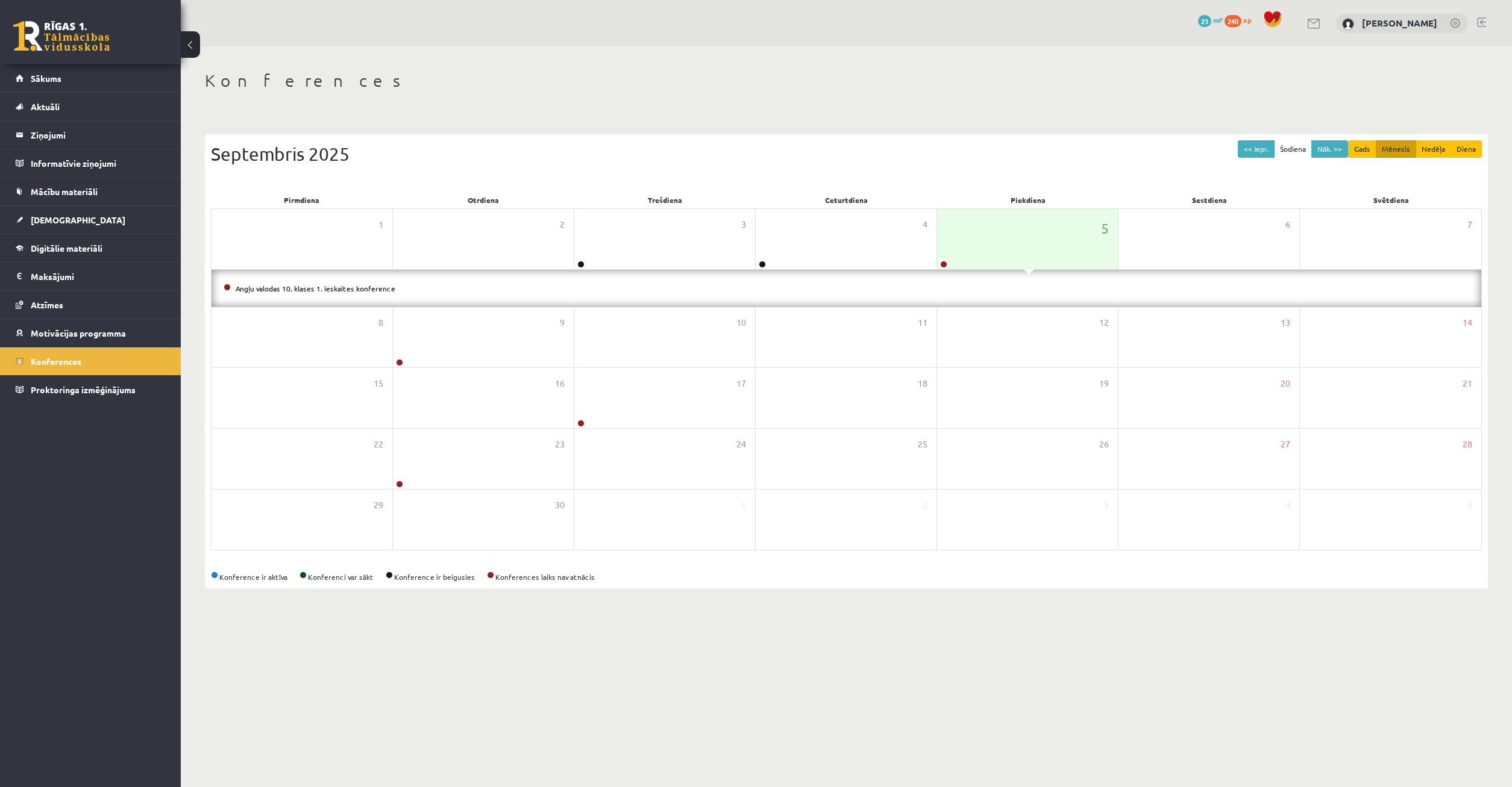
click at [335, 283] on li "Angļu valodas 10. klases 1. ieskaites konference" at bounding box center [847, 289] width 1246 height 13
click at [335, 287] on link "Angļu valodas 10. klases 1. ieskaites konference" at bounding box center [315, 288] width 159 height 10
